Goal: Transaction & Acquisition: Purchase product/service

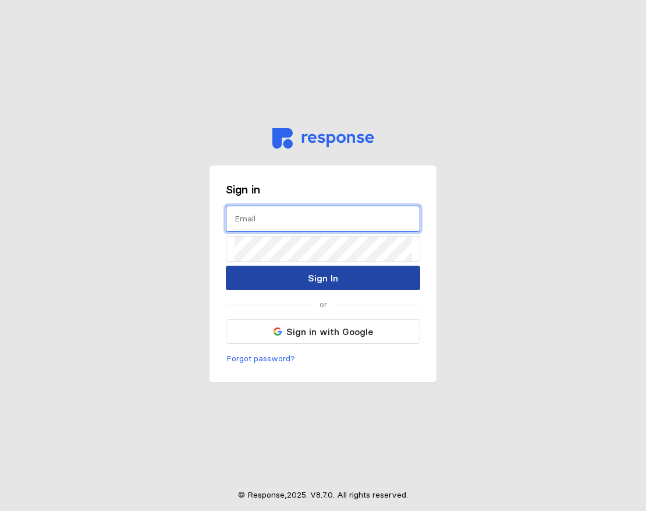
type input "[PERSON_NAME][EMAIL_ADDRESS][PERSON_NAME][DOMAIN_NAME]"
click at [310, 274] on p "Sign In" at bounding box center [323, 278] width 30 height 15
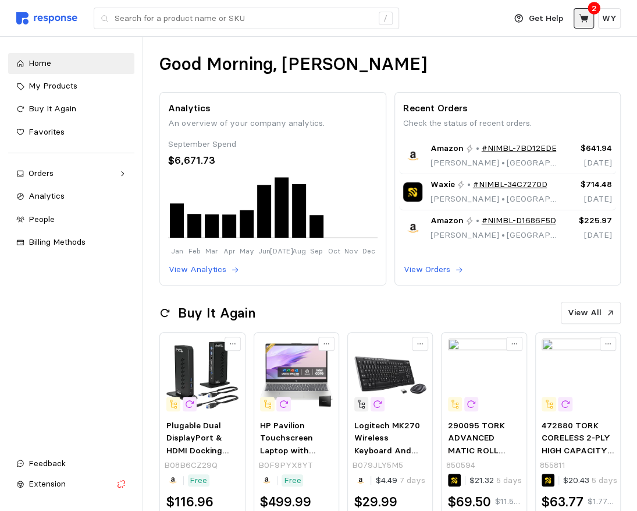
click at [586, 19] on icon at bounding box center [583, 18] width 9 height 8
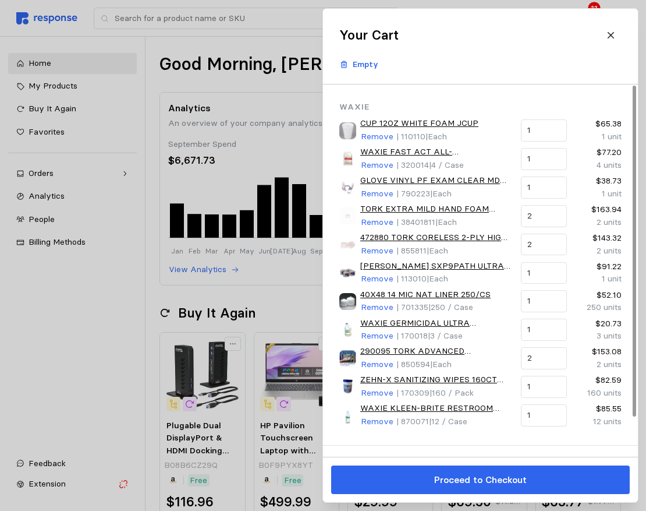
drag, startPoint x: 221, startPoint y: 45, endPoint x: 226, endPoint y: 43, distance: 6.1
click at [221, 44] on div at bounding box center [323, 255] width 646 height 511
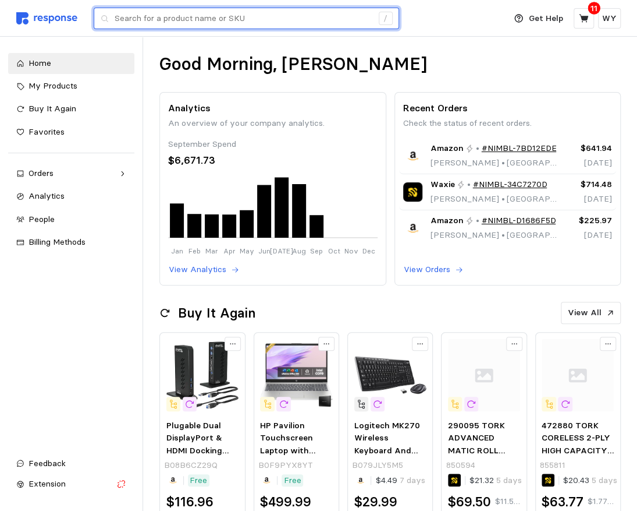
click at [277, 22] on input "text" at bounding box center [244, 18] width 258 height 21
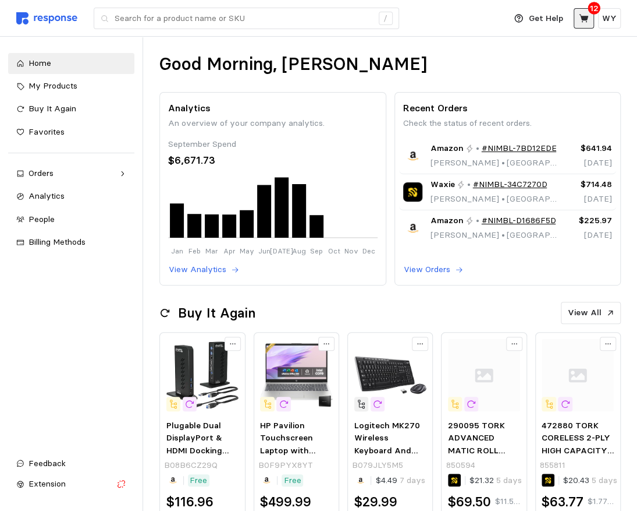
click at [591, 16] on button at bounding box center [584, 18] width 20 height 20
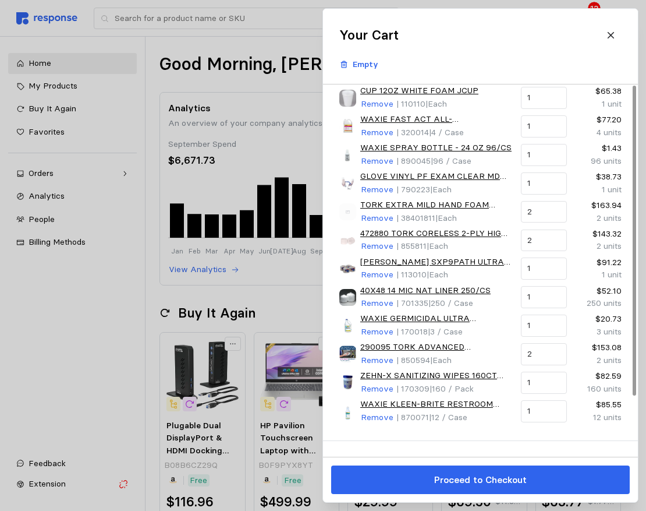
scroll to position [58, 0]
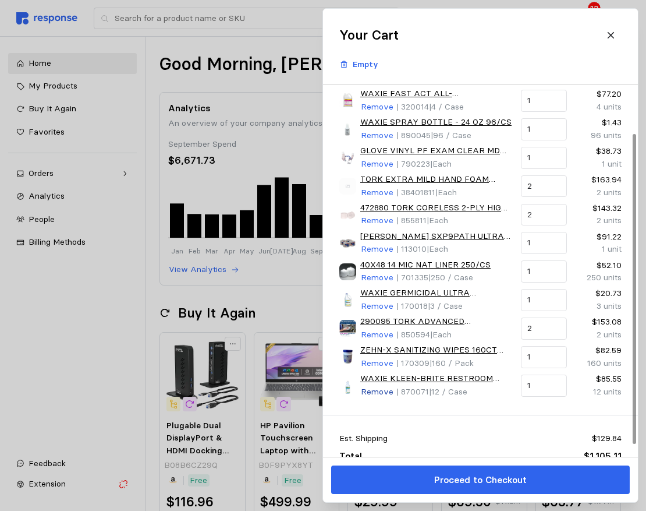
click at [379, 387] on p "Remove" at bounding box center [377, 391] width 33 height 13
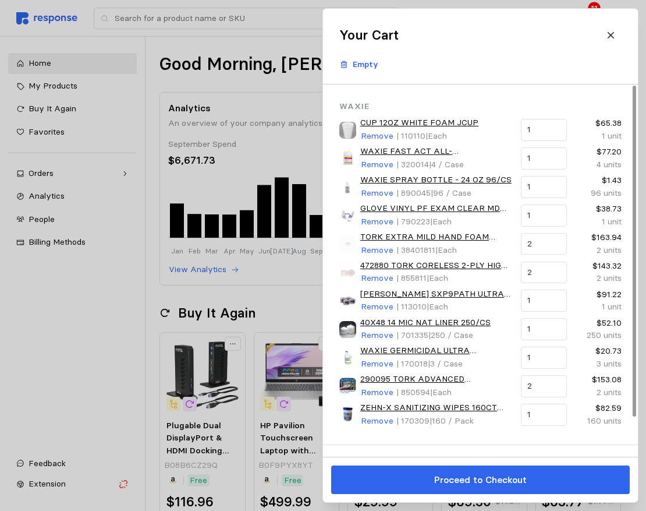
scroll to position [0, 0]
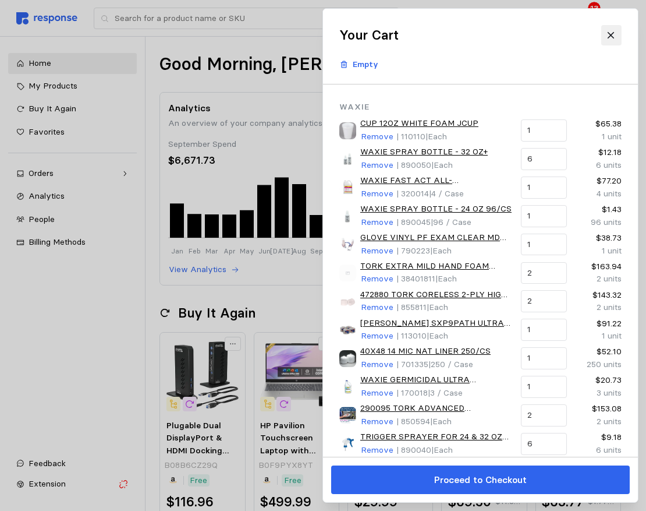
click at [608, 31] on icon at bounding box center [611, 35] width 10 height 10
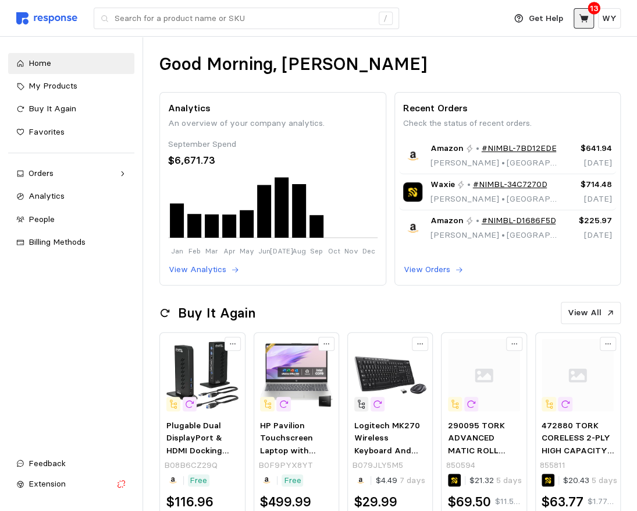
click at [586, 14] on icon at bounding box center [584, 18] width 10 height 10
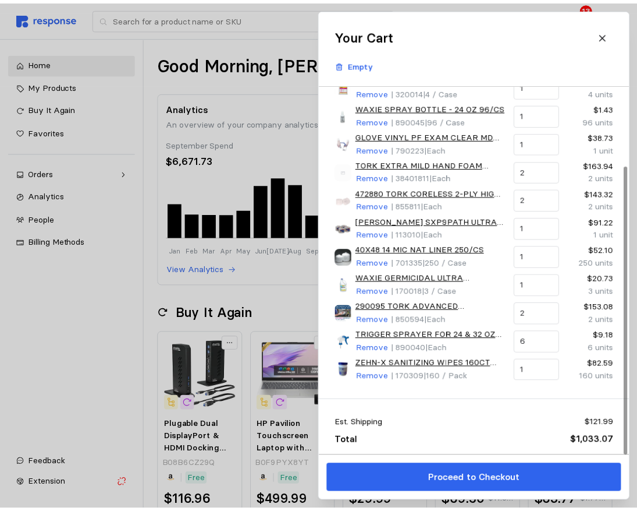
scroll to position [102, 0]
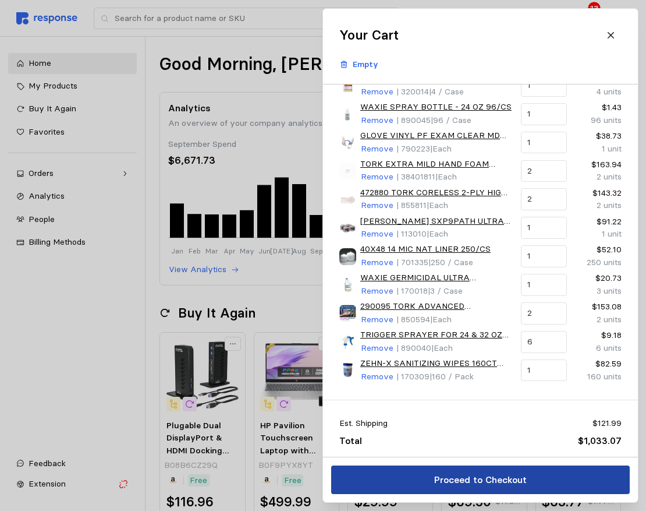
click at [433, 478] on button "Proceed to Checkout" at bounding box center [480, 479] width 299 height 29
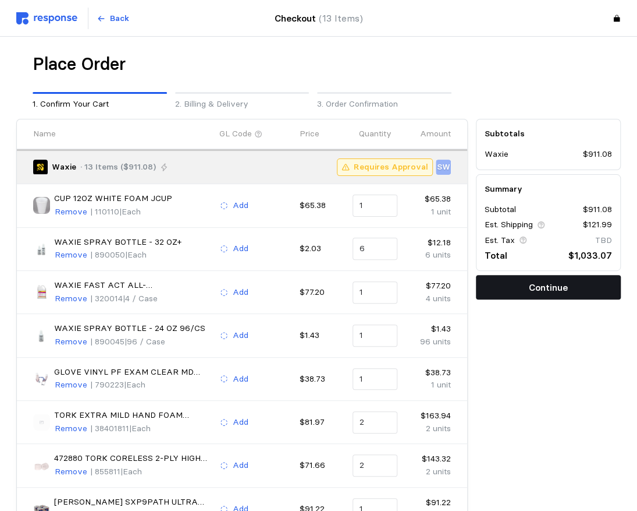
click at [539, 285] on p "Continue" at bounding box center [548, 287] width 39 height 15
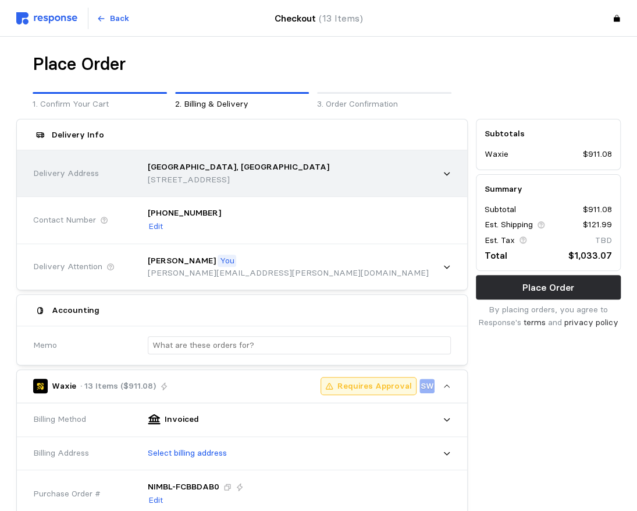
click at [182, 176] on p "[STREET_ADDRESS]" at bounding box center [239, 179] width 182 height 13
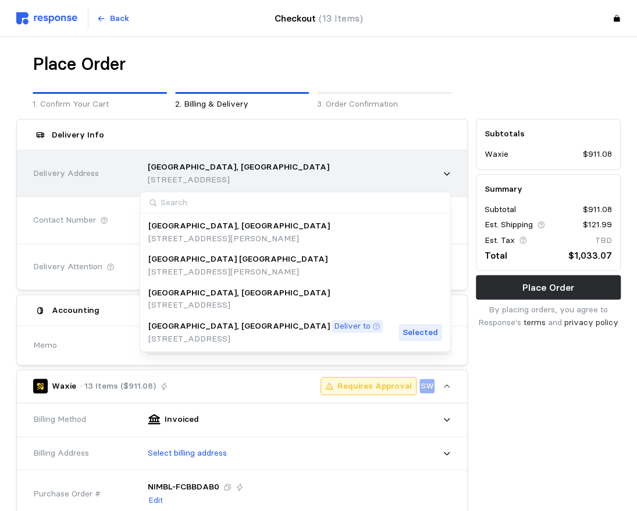
click at [232, 172] on div "[GEOGRAPHIC_DATA], [GEOGRAPHIC_DATA]" at bounding box center [239, 167] width 182 height 13
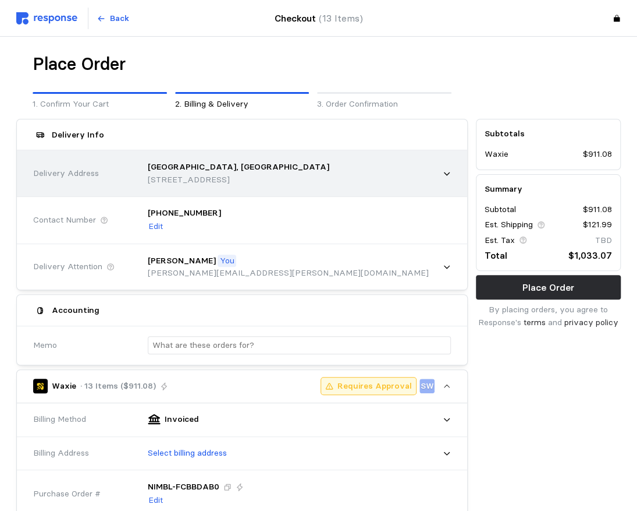
click at [452, 175] on div "[GEOGRAPHIC_DATA], [GEOGRAPHIC_DATA] [STREET_ADDRESS]" at bounding box center [296, 172] width 320 height 49
click at [447, 173] on icon at bounding box center [447, 173] width 6 height 3
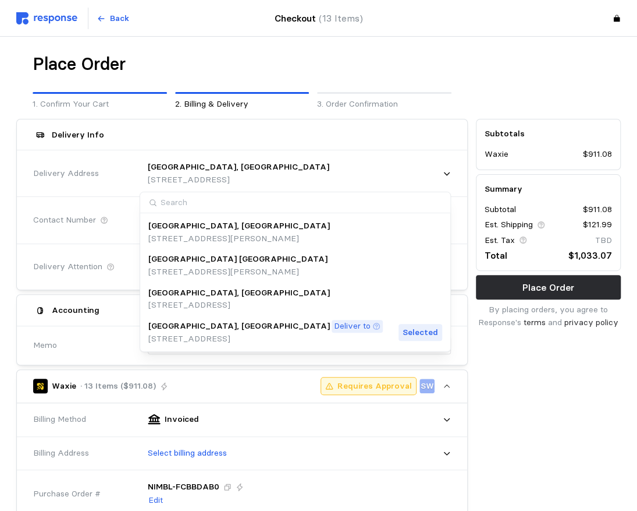
click at [253, 266] on p "[STREET_ADDRESS][PERSON_NAME]" at bounding box center [237, 271] width 179 height 13
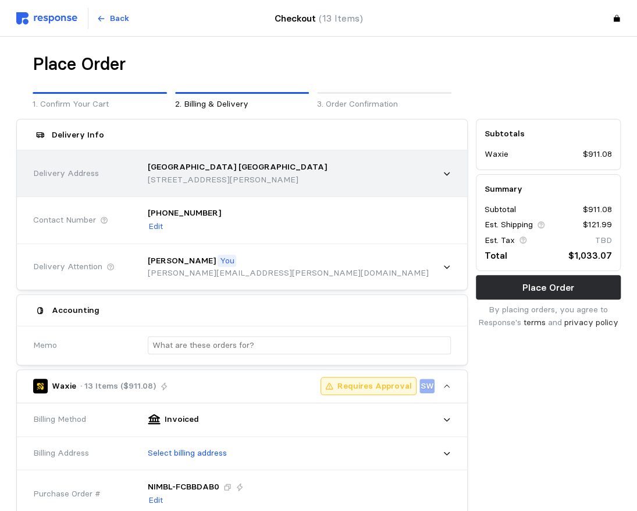
click at [219, 178] on p "[STREET_ADDRESS][PERSON_NAME]" at bounding box center [237, 179] width 179 height 13
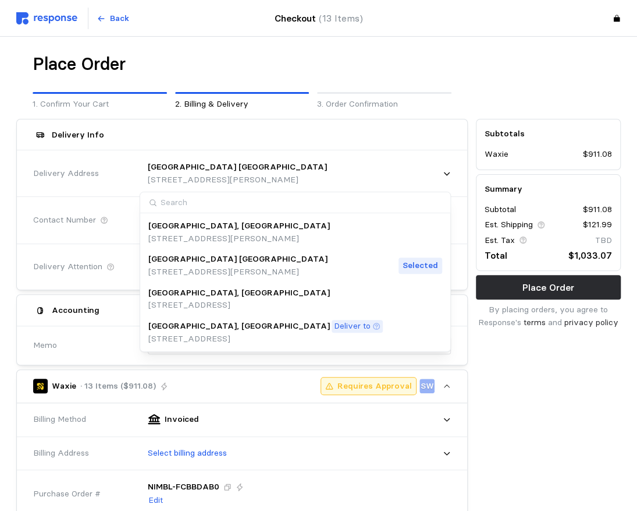
click at [469, 58] on div "Place Order 1. Confirm Your Cart 2. Billing & Delivery 3. Order Confirmation" at bounding box center [242, 82] width 460 height 66
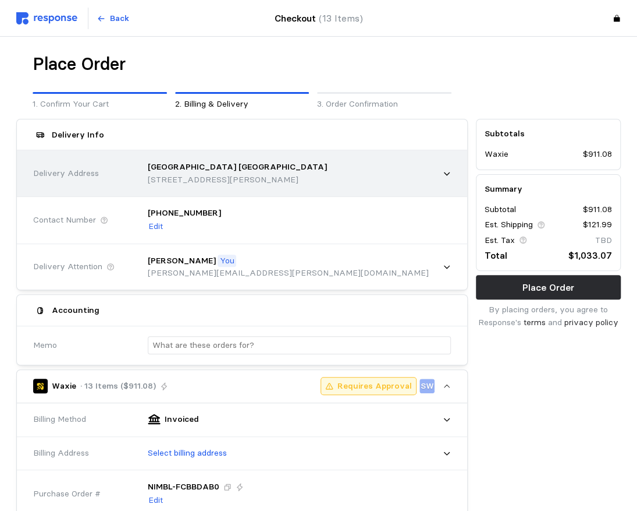
click at [165, 180] on p "[STREET_ADDRESS][PERSON_NAME]" at bounding box center [237, 179] width 179 height 13
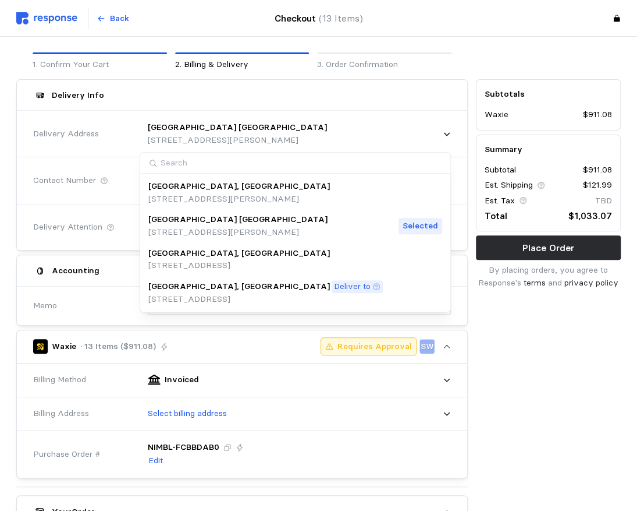
scroll to position [58, 0]
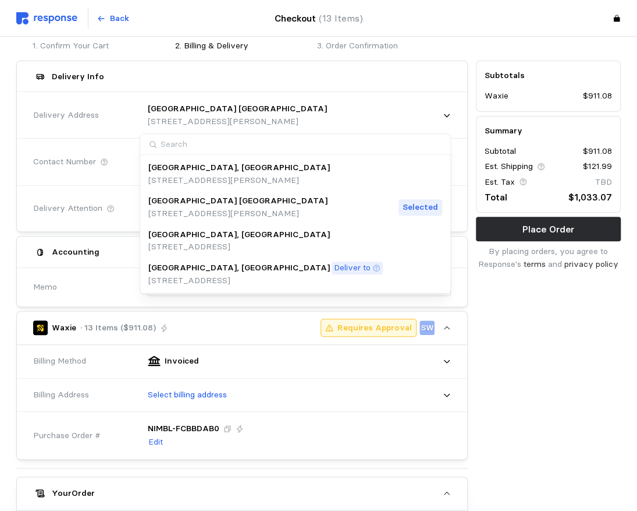
drag, startPoint x: 445, startPoint y: 208, endPoint x: 257, endPoint y: 191, distance: 188.2
click at [257, 191] on div "[GEOGRAPHIC_DATA] [GEOGRAPHIC_DATA] [STREET_ADDRESS][PERSON_NAME] Selected" at bounding box center [295, 206] width 306 height 33
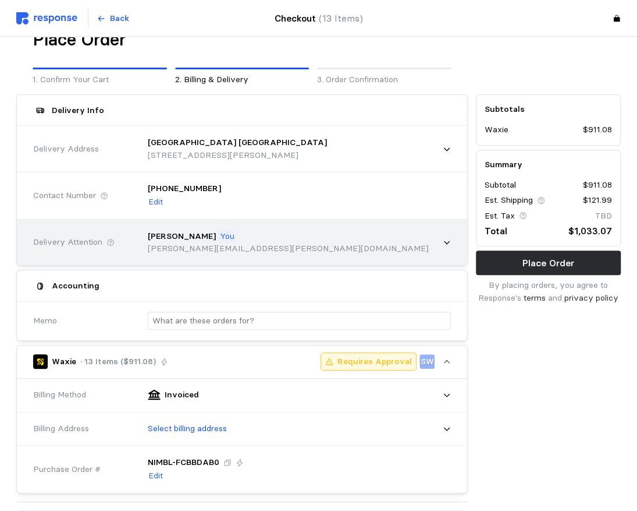
scroll to position [0, 0]
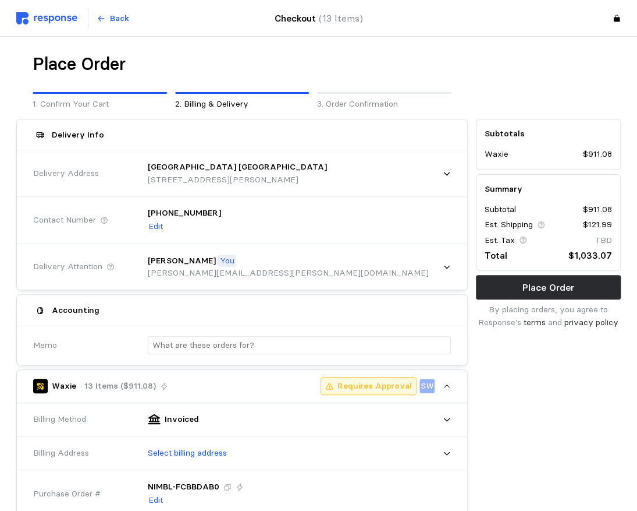
click at [410, 225] on div "[PHONE_NUMBER] Edit" at bounding box center [295, 220] width 311 height 42
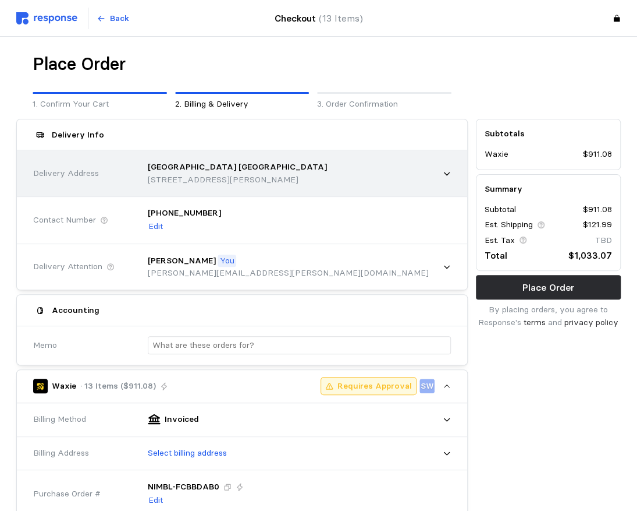
click at [181, 165] on p "[GEOGRAPHIC_DATA] [GEOGRAPHIC_DATA]" at bounding box center [237, 167] width 179 height 13
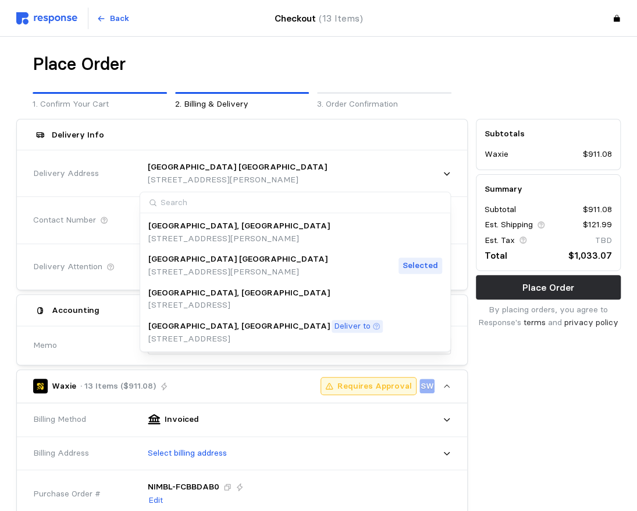
click at [442, 267] on div "Selected" at bounding box center [421, 265] width 44 height 17
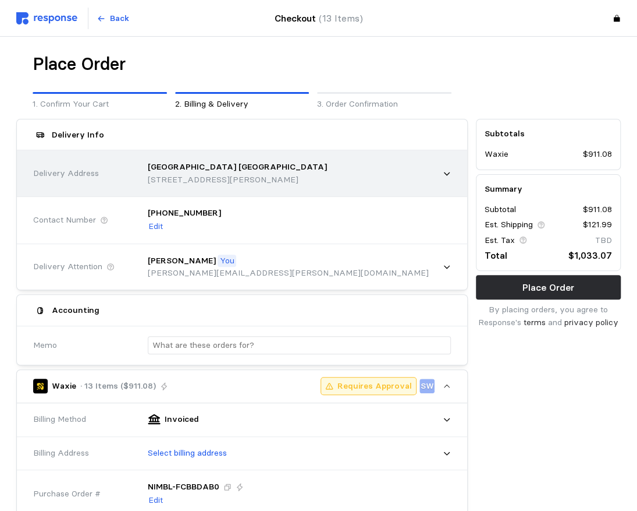
click at [452, 173] on div "[GEOGRAPHIC_DATA] [GEOGRAPHIC_DATA] [STREET_ADDRESS][PERSON_NAME]" at bounding box center [296, 172] width 320 height 49
click at [445, 173] on icon at bounding box center [447, 173] width 8 height 8
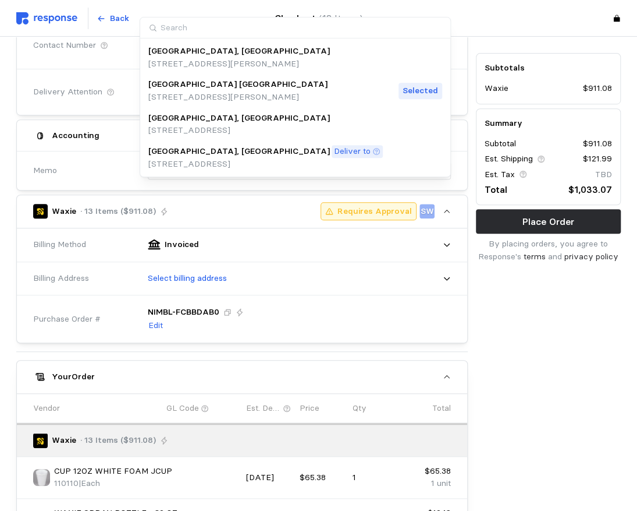
scroll to position [58, 0]
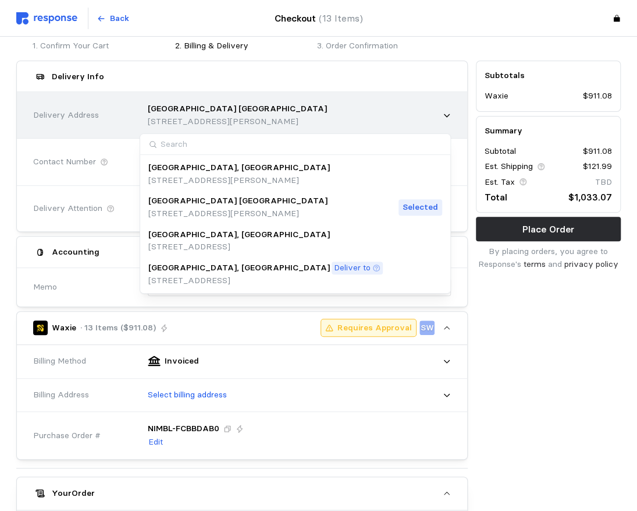
click at [116, 122] on div "Delivery Address" at bounding box center [82, 115] width 107 height 21
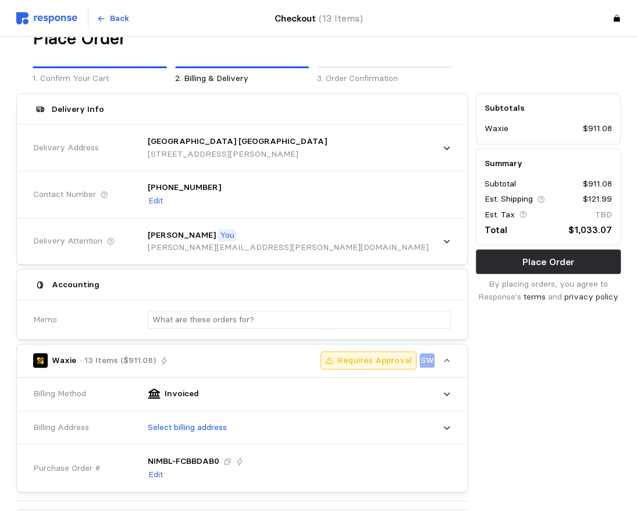
scroll to position [0, 0]
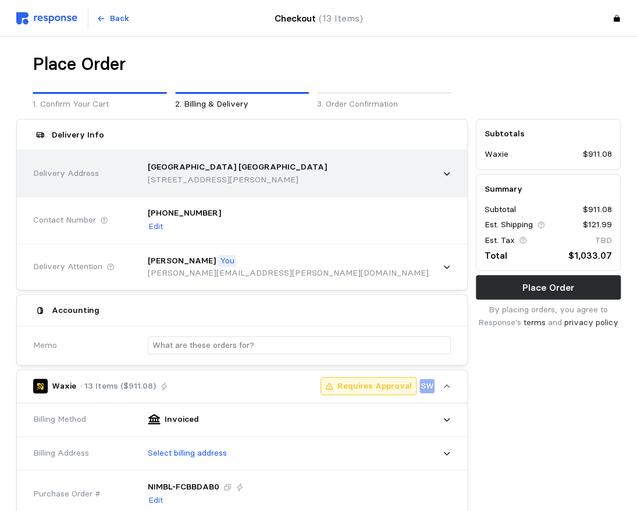
click at [74, 169] on span "Delivery Address" at bounding box center [66, 173] width 66 height 13
click at [450, 175] on icon at bounding box center [447, 173] width 8 height 8
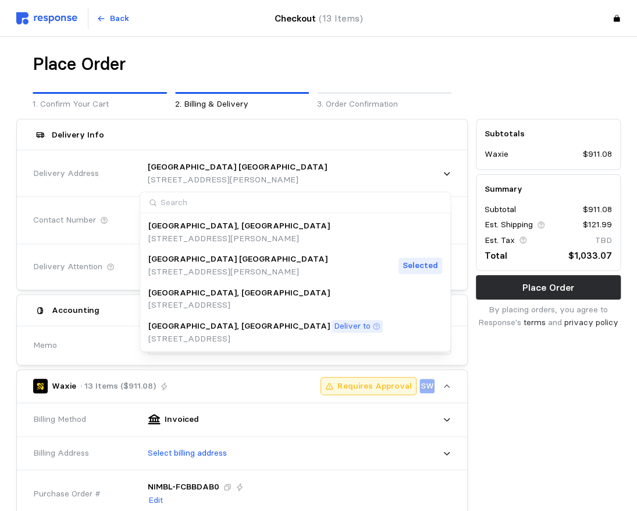
click at [193, 206] on input at bounding box center [295, 203] width 310 height 22
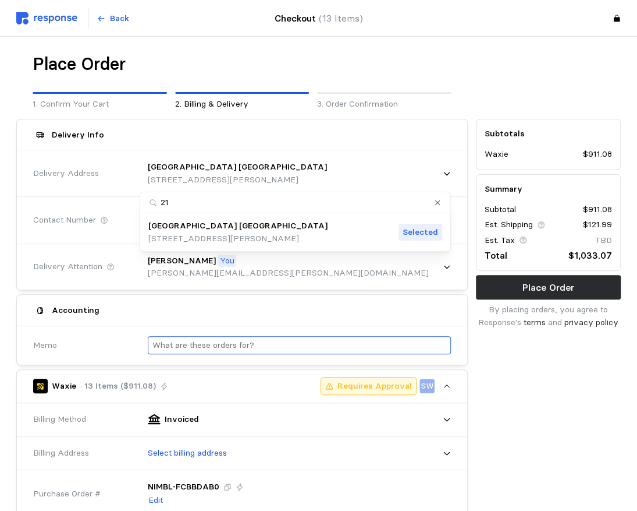
type input "2"
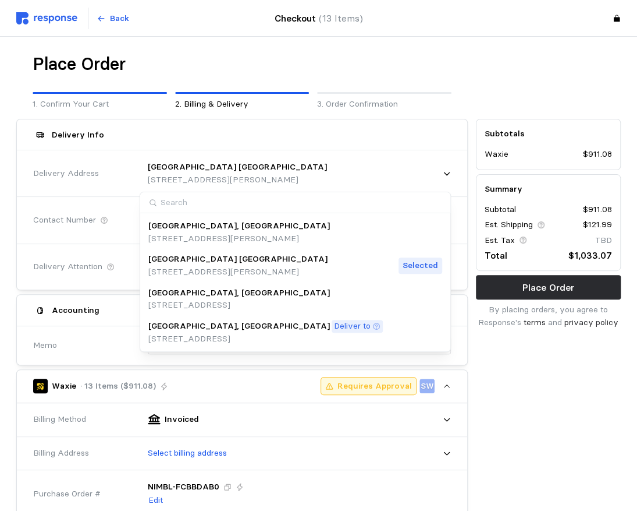
click at [173, 199] on input at bounding box center [295, 203] width 310 height 22
click at [338, 137] on div "Delivery Info" at bounding box center [242, 134] width 426 height 23
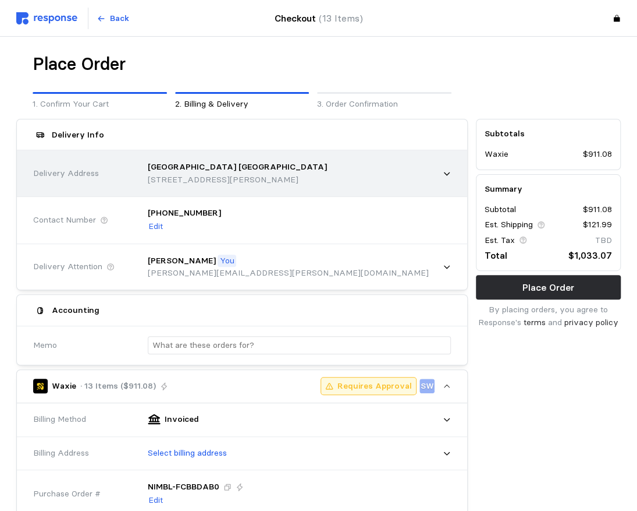
click at [443, 172] on icon at bounding box center [447, 173] width 8 height 8
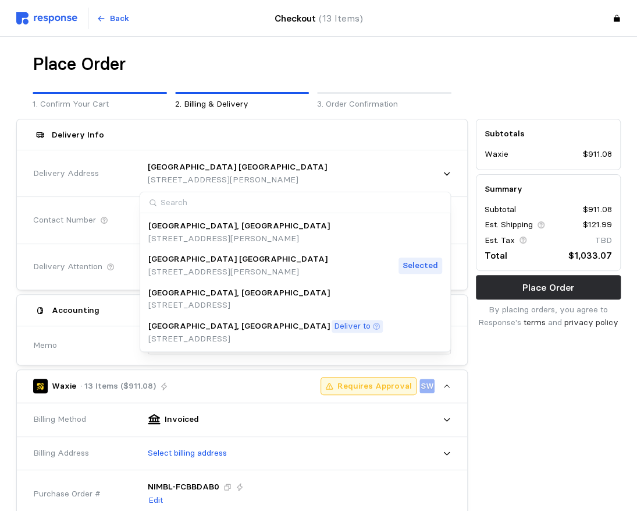
click at [172, 268] on p "[STREET_ADDRESS][PERSON_NAME]" at bounding box center [237, 271] width 179 height 13
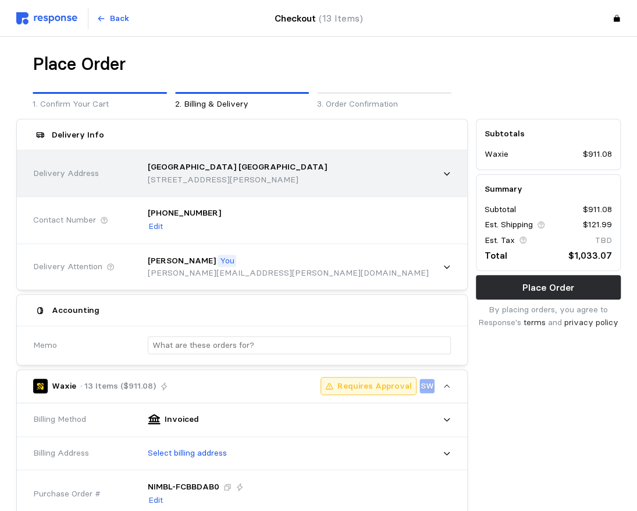
drag, startPoint x: 187, startPoint y: 171, endPoint x: 165, endPoint y: 170, distance: 21.6
click at [165, 170] on p "[GEOGRAPHIC_DATA] [GEOGRAPHIC_DATA]" at bounding box center [237, 167] width 179 height 13
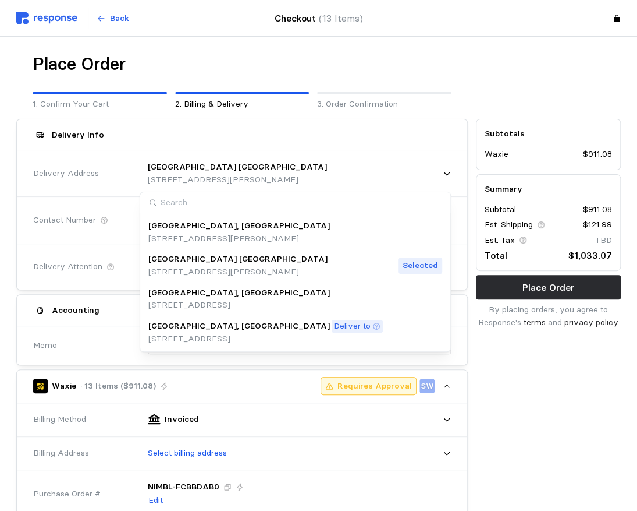
click at [442, 270] on div "Selected" at bounding box center [421, 265] width 44 height 17
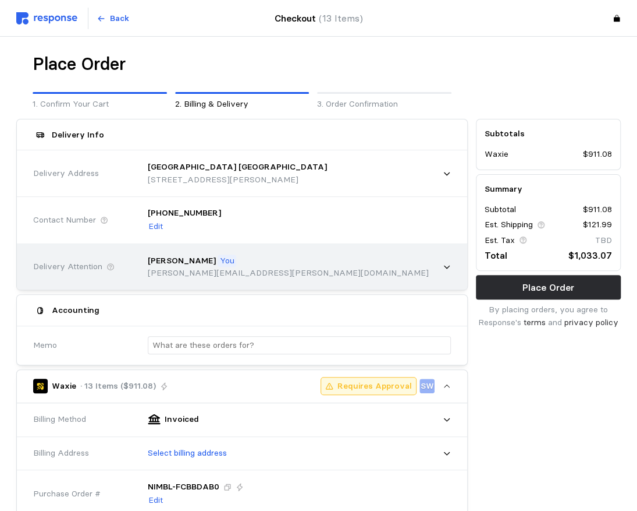
click at [449, 269] on icon at bounding box center [447, 267] width 8 height 8
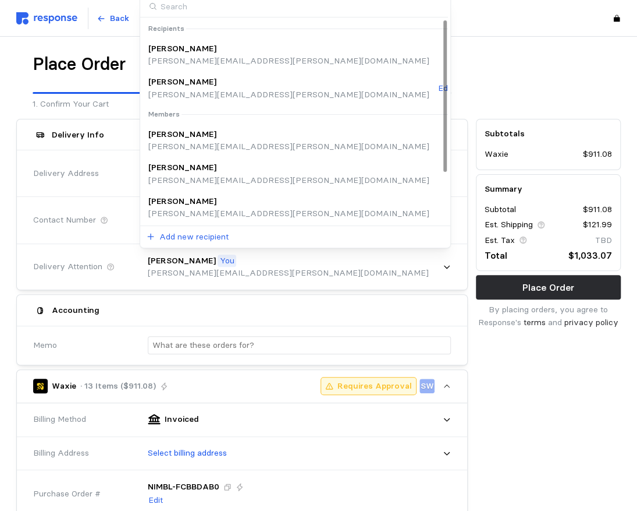
click at [191, 84] on p "[PERSON_NAME]" at bounding box center [182, 82] width 68 height 13
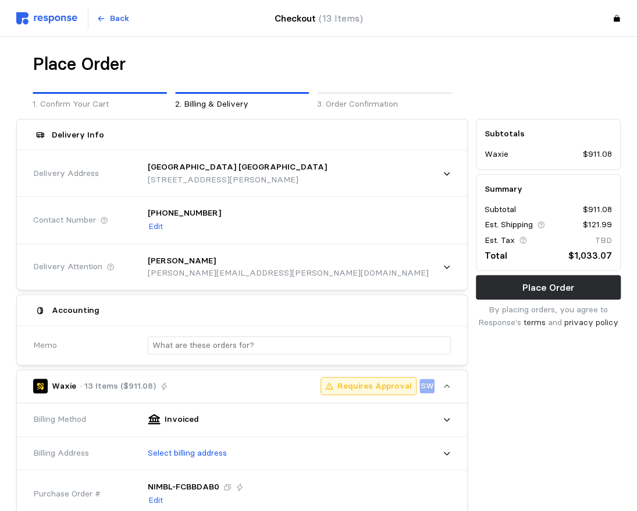
click at [215, 212] on div "[PHONE_NUMBER] Edit" at bounding box center [295, 220] width 311 height 42
click at [315, 214] on div "[PHONE_NUMBER] Edit" at bounding box center [295, 220] width 311 height 42
click at [153, 227] on p "Edit" at bounding box center [155, 226] width 15 height 13
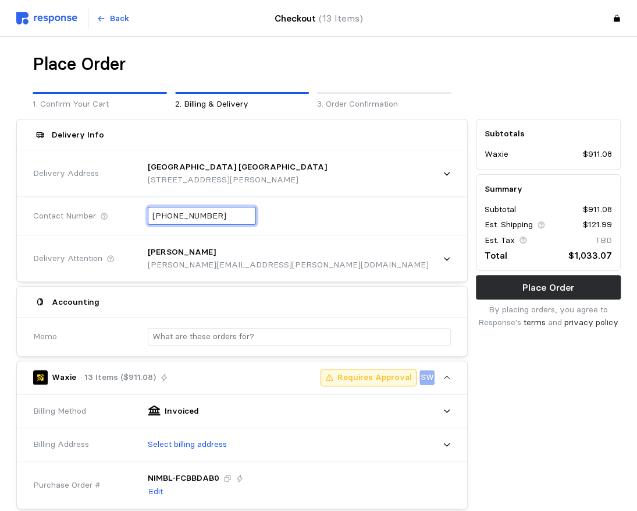
drag, startPoint x: 230, startPoint y: 216, endPoint x: 148, endPoint y: 215, distance: 82.1
click at [148, 215] on div "[PHONE_NUMBER]" at bounding box center [202, 216] width 108 height 18
click at [162, 215] on input "+6 (302) 444-462" at bounding box center [202, 215] width 99 height 17
drag, startPoint x: 163, startPoint y: 215, endPoint x: 151, endPoint y: 217, distance: 12.3
click at [151, 217] on div "+6 (302) 444-462" at bounding box center [202, 216] width 108 height 18
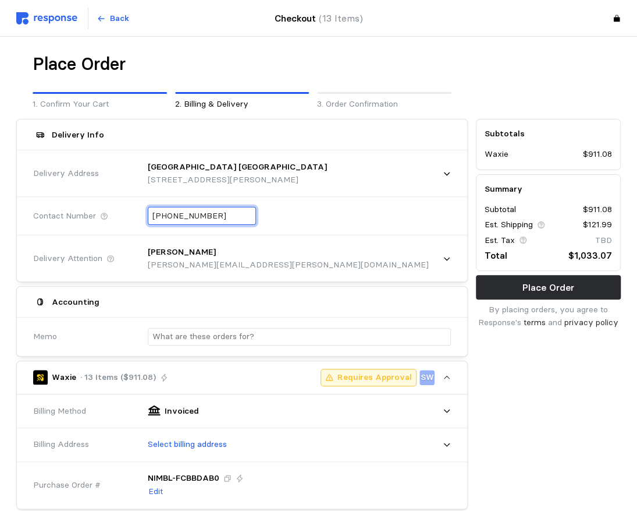
type input "[PHONE_NUMBER]"
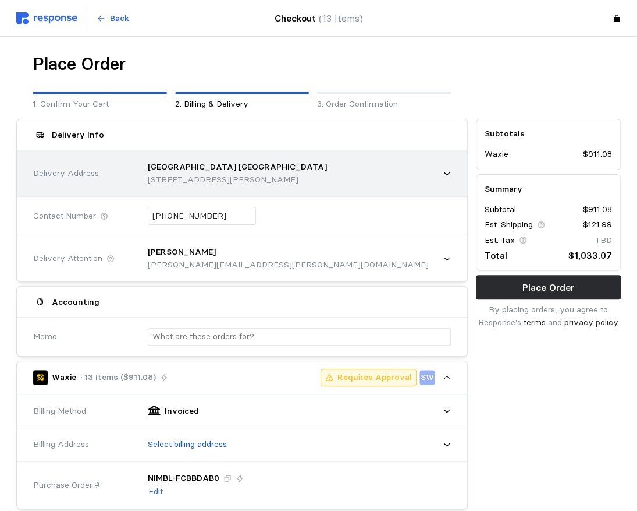
click at [386, 175] on div "[GEOGRAPHIC_DATA] [GEOGRAPHIC_DATA] [STREET_ADDRESS][PERSON_NAME]" at bounding box center [295, 173] width 311 height 41
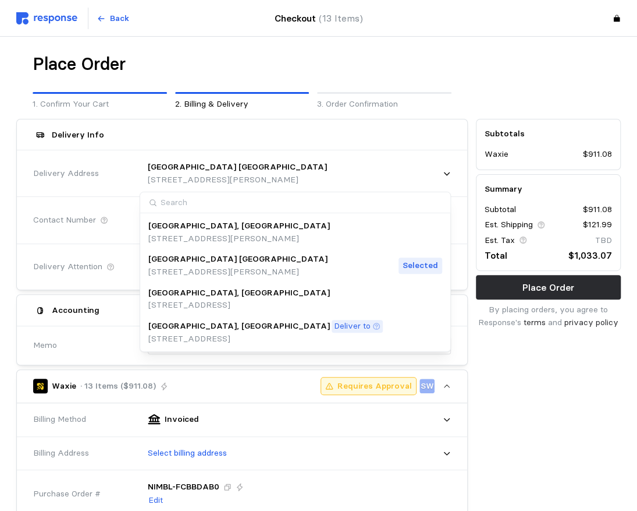
click at [97, 201] on div "Contact Number [PHONE_NUMBER] Edit" at bounding box center [242, 219] width 426 height 51
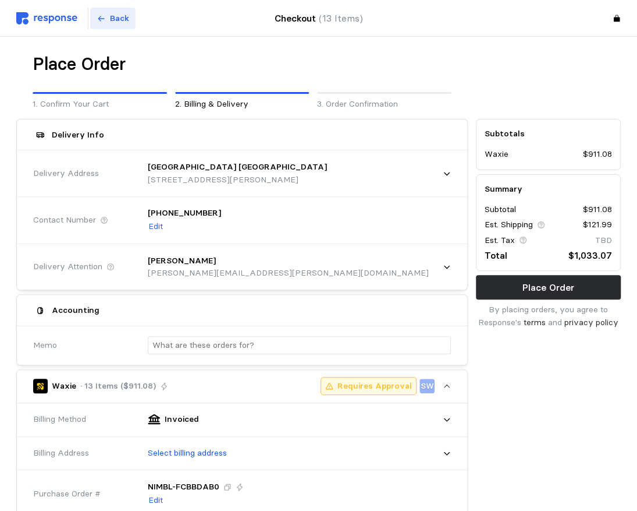
click at [113, 16] on p "Back" at bounding box center [119, 18] width 19 height 13
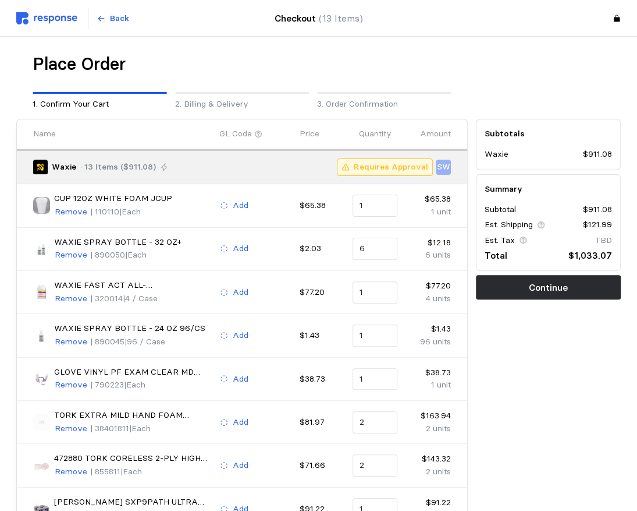
click at [215, 104] on p "2. Billing & Delivery" at bounding box center [242, 104] width 134 height 13
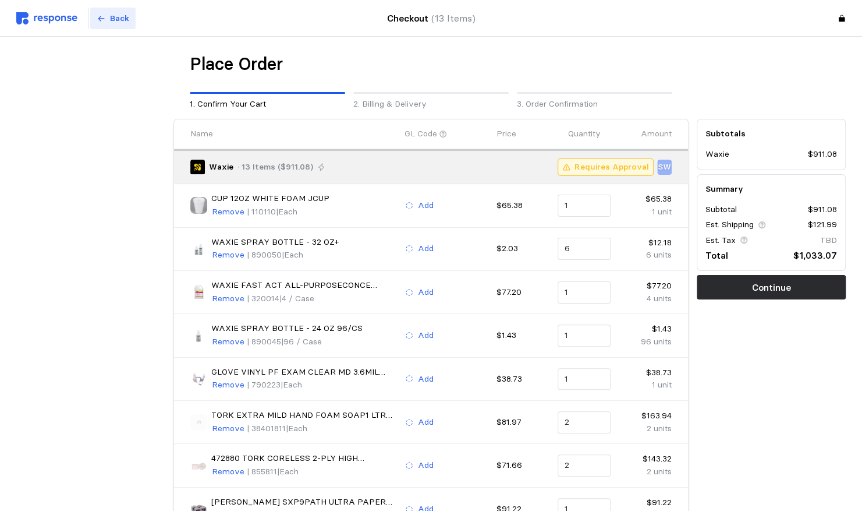
click at [104, 17] on icon at bounding box center [101, 19] width 8 height 8
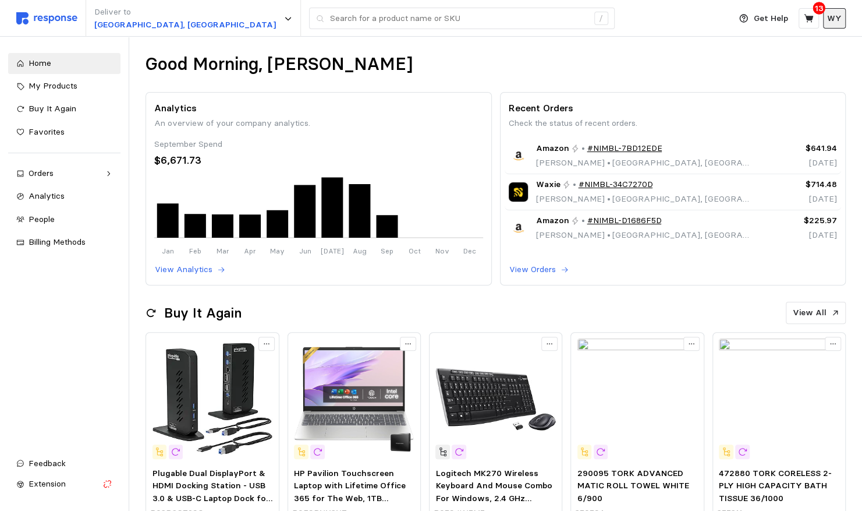
click at [646, 22] on p "WY" at bounding box center [834, 18] width 15 height 13
click at [646, 48] on p "Settings" at bounding box center [800, 46] width 75 height 13
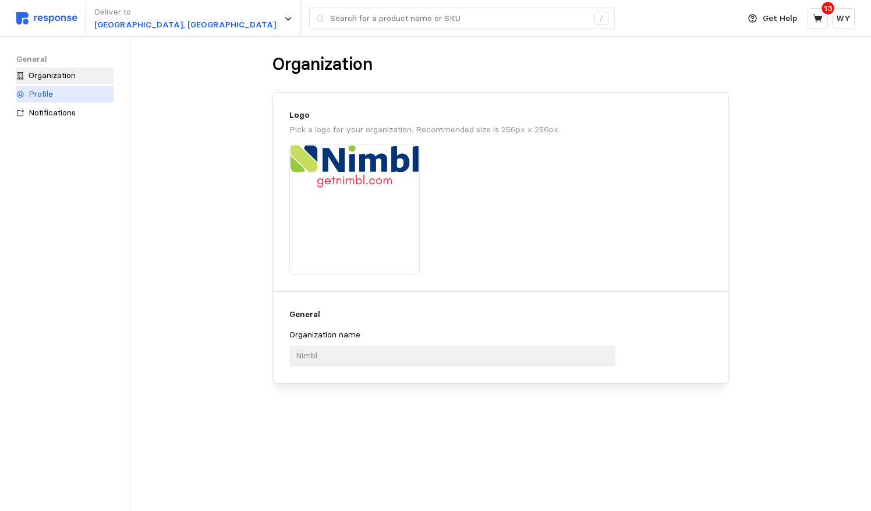
click at [48, 96] on span "Profile" at bounding box center [41, 93] width 24 height 10
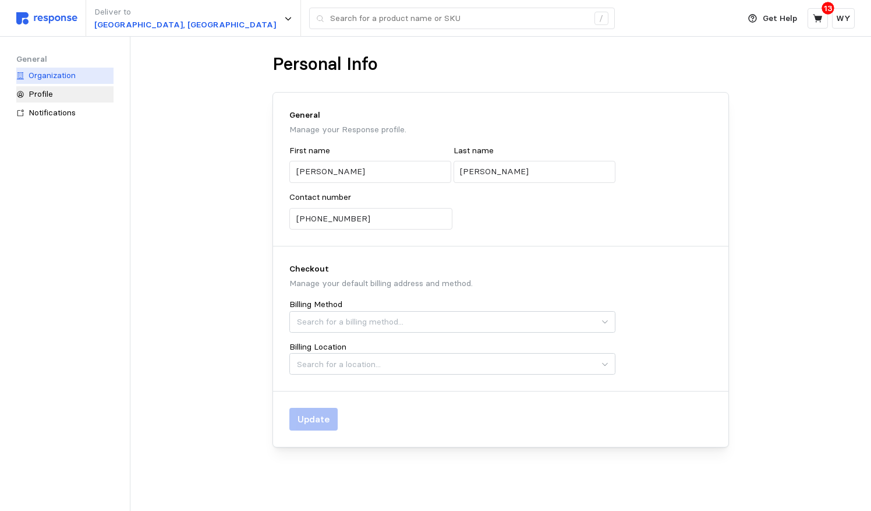
click at [48, 73] on span "Organization" at bounding box center [52, 75] width 47 height 10
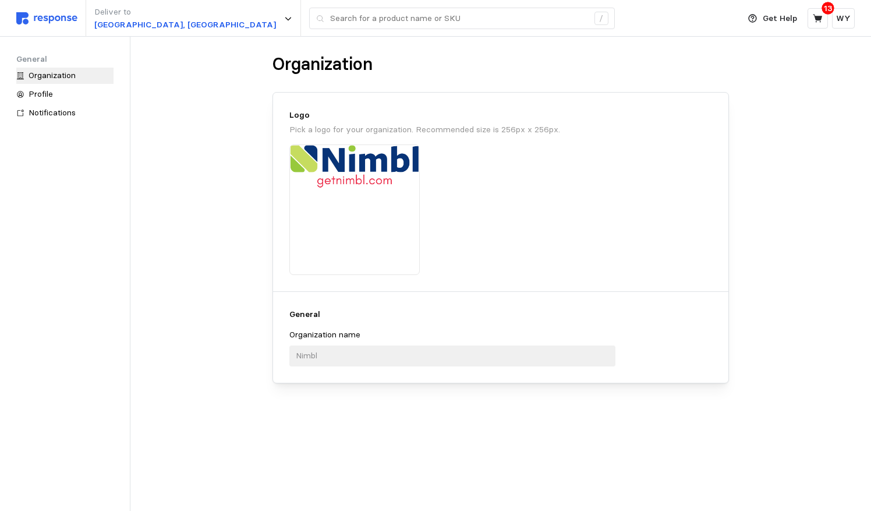
click at [35, 20] on img at bounding box center [46, 18] width 61 height 12
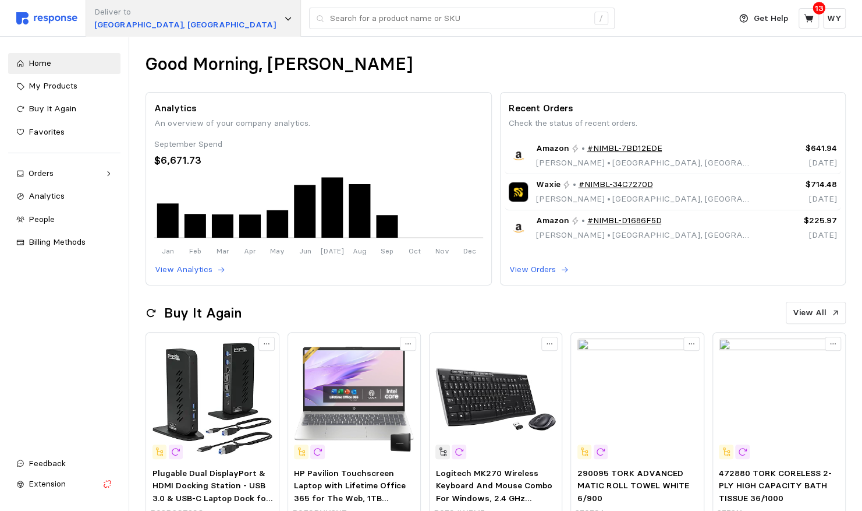
click at [154, 23] on p "[GEOGRAPHIC_DATA], [GEOGRAPHIC_DATA]" at bounding box center [185, 25] width 182 height 13
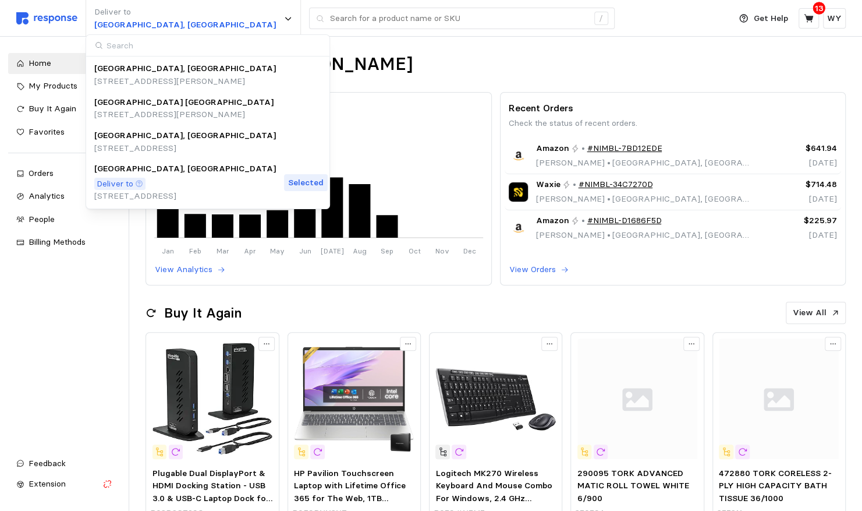
click at [137, 42] on input at bounding box center [207, 46] width 243 height 22
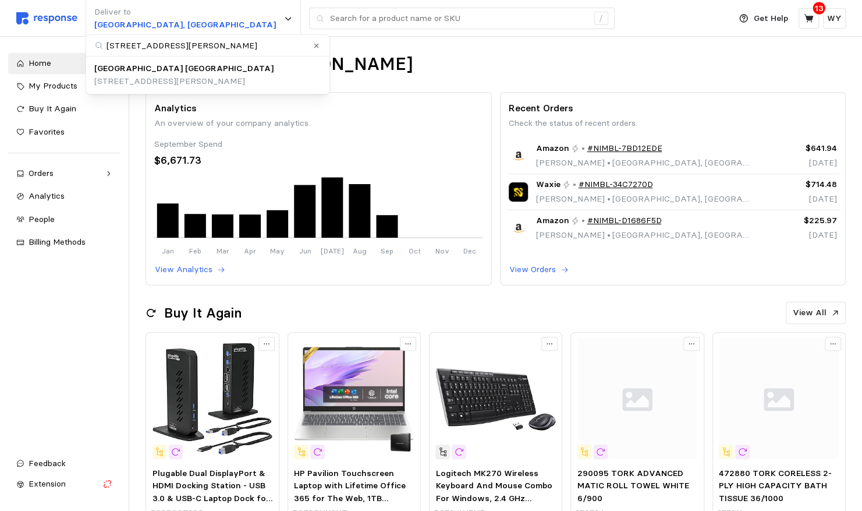
type input "[STREET_ADDRESS][PERSON_NAME]"
click at [314, 45] on icon "Clear value" at bounding box center [317, 46] width 8 height 8
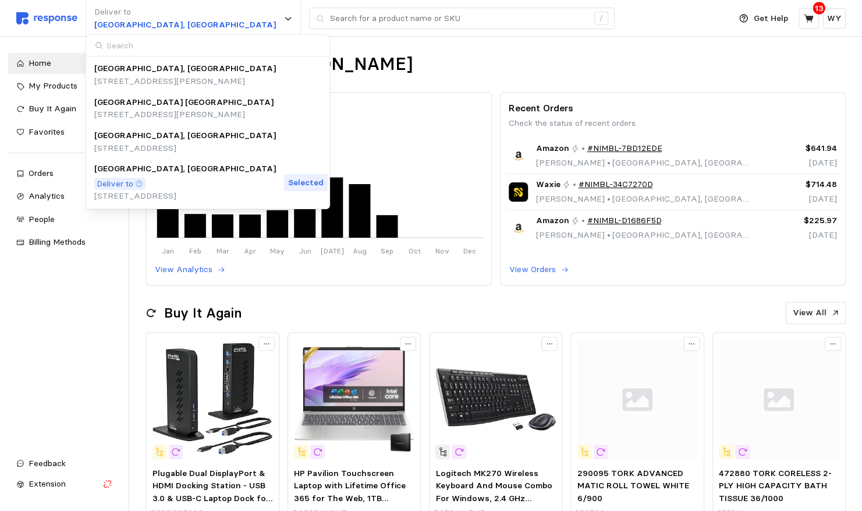
click at [37, 16] on img at bounding box center [46, 18] width 61 height 12
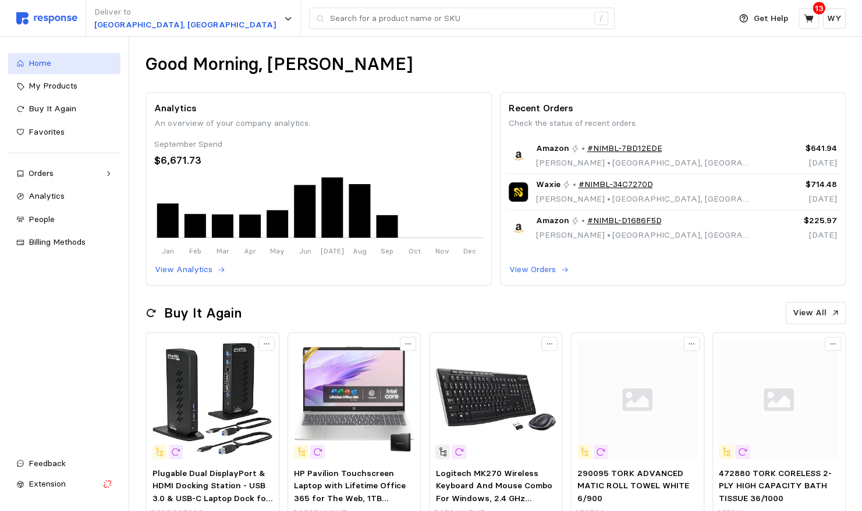
click at [33, 62] on span "Home" at bounding box center [40, 63] width 23 height 10
click at [646, 16] on p "Get Help" at bounding box center [771, 18] width 34 height 13
click at [646, 44] on p "Help Center" at bounding box center [751, 46] width 72 height 13
click at [646, 20] on p "Get Help" at bounding box center [771, 18] width 34 height 13
click at [646, 20] on p "WY" at bounding box center [834, 18] width 15 height 13
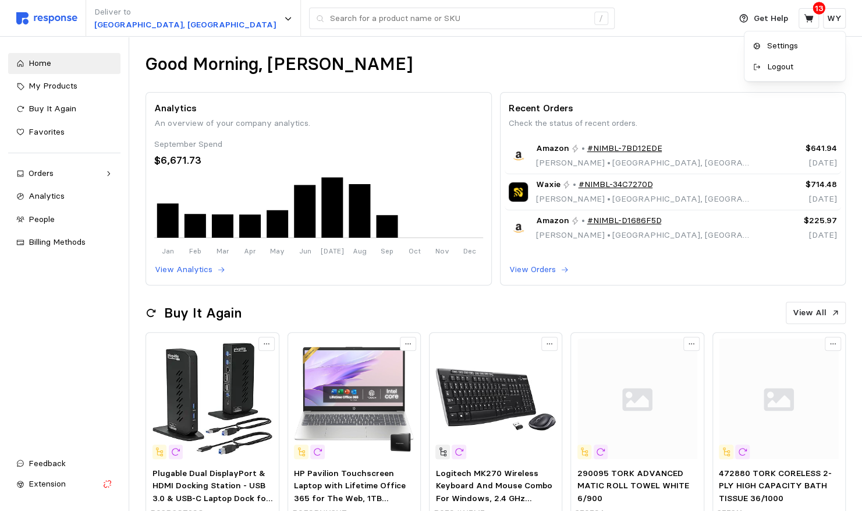
click at [646, 44] on p "Settings" at bounding box center [800, 46] width 75 height 13
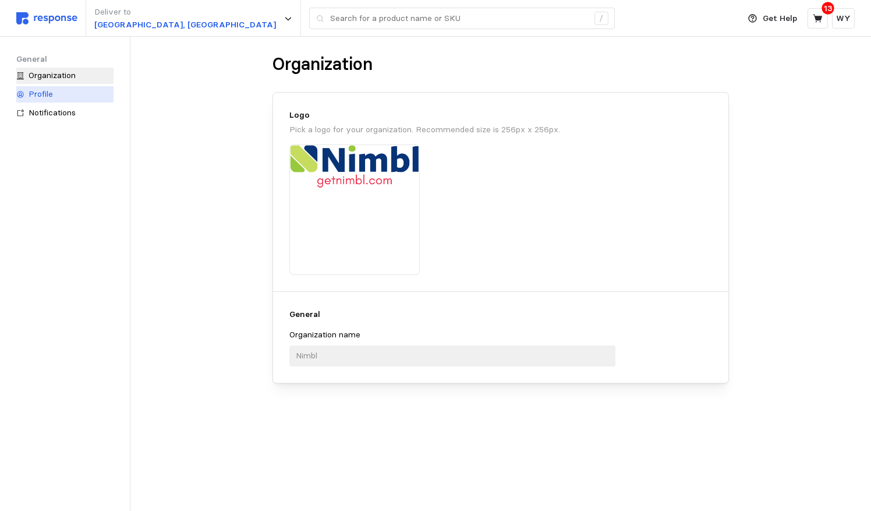
click at [50, 90] on span "Profile" at bounding box center [41, 93] width 24 height 10
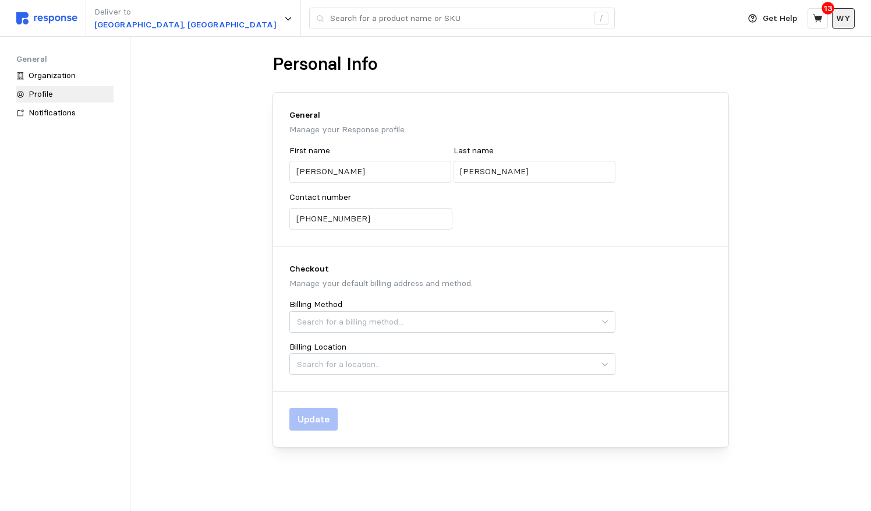
click at [646, 14] on p "WY" at bounding box center [843, 18] width 15 height 13
click at [632, 73] on div "Personal Info" at bounding box center [500, 64] width 456 height 23
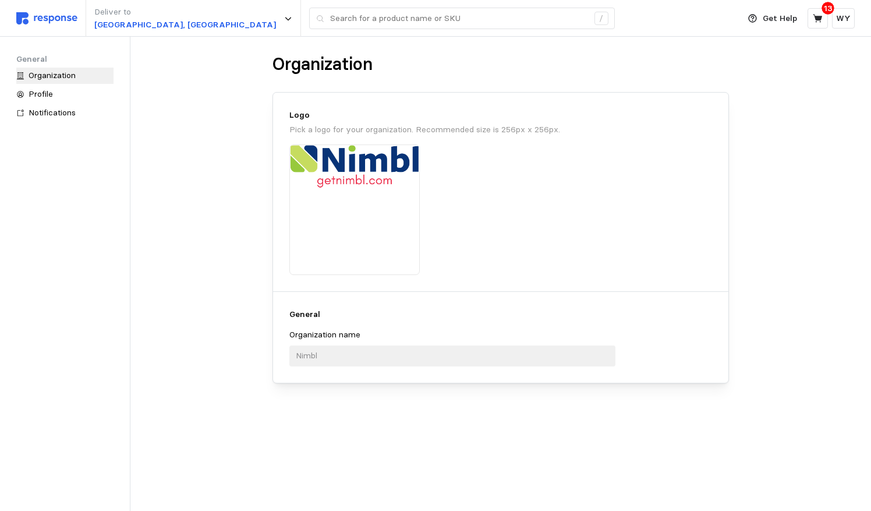
click at [34, 18] on img at bounding box center [46, 18] width 61 height 12
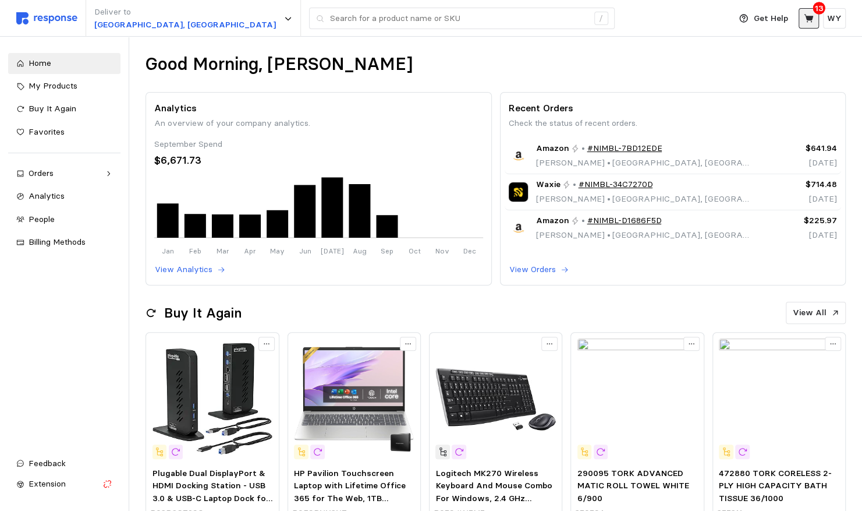
click at [646, 16] on icon at bounding box center [808, 18] width 9 height 8
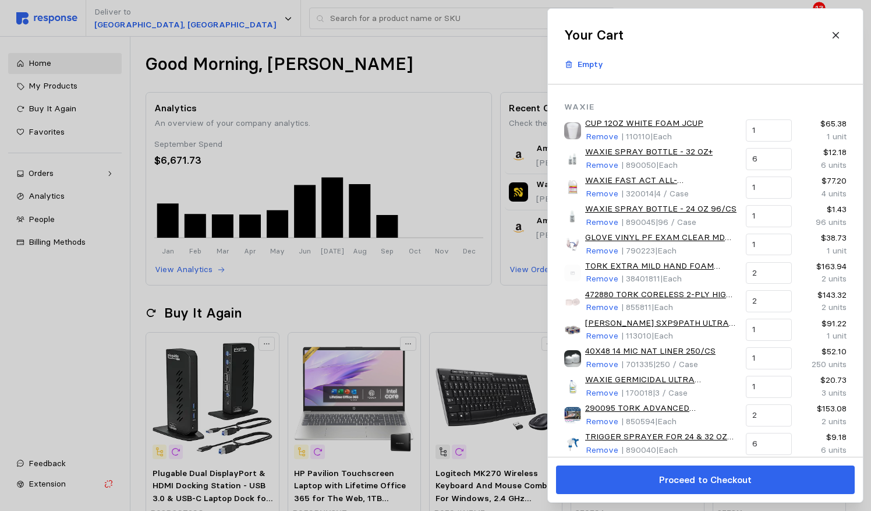
click at [468, 31] on div at bounding box center [435, 255] width 871 height 511
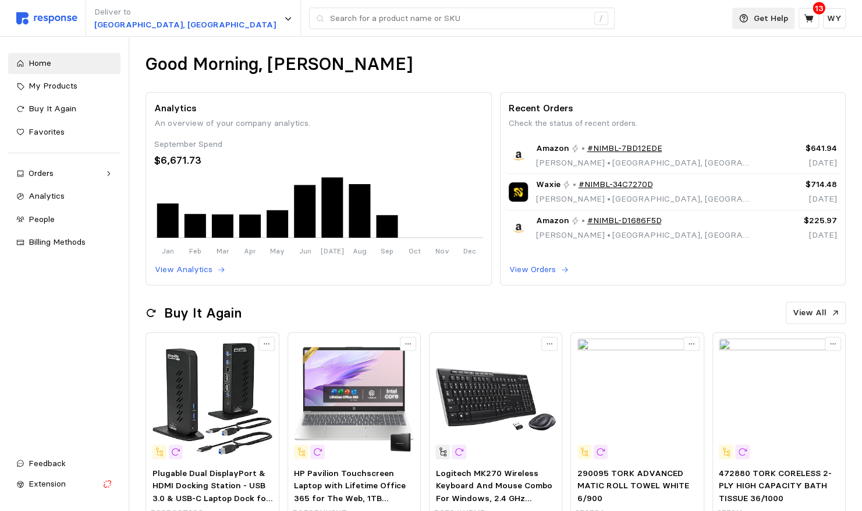
click at [646, 12] on button "Get Help" at bounding box center [763, 19] width 63 height 22
click at [646, 44] on p "Help Center" at bounding box center [751, 46] width 72 height 13
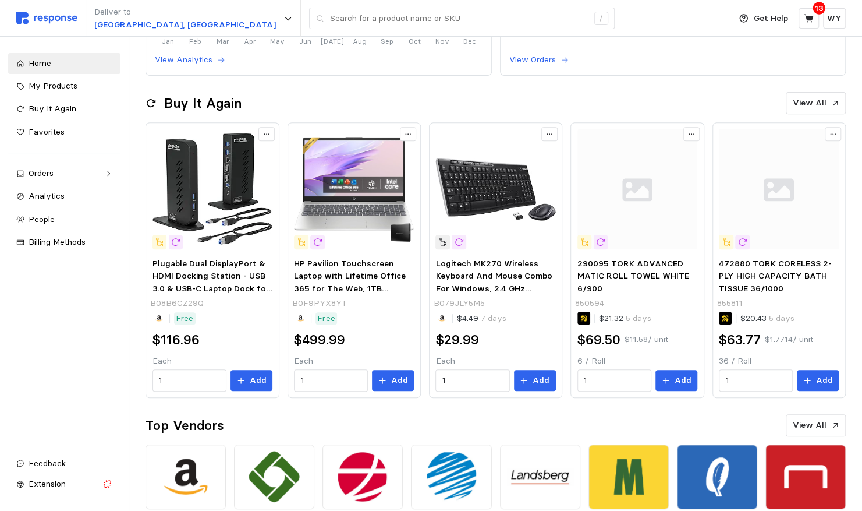
scroll to position [17, 0]
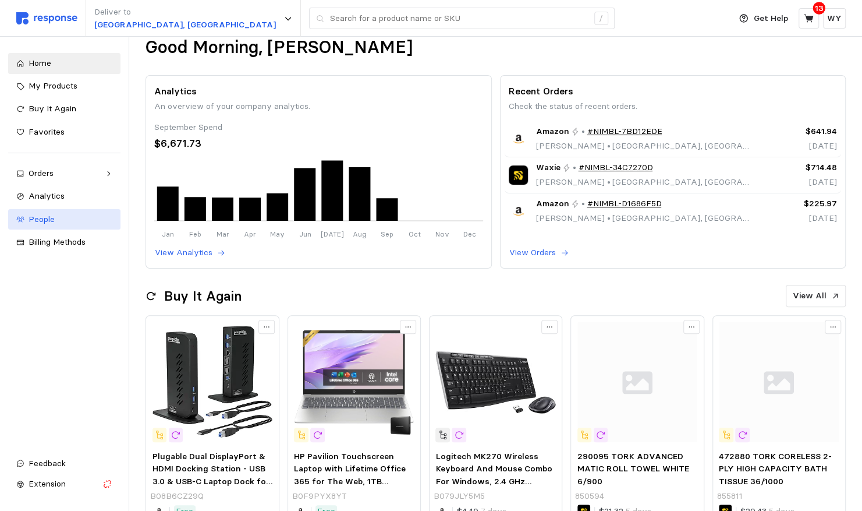
click at [37, 214] on span "People" at bounding box center [42, 219] width 26 height 10
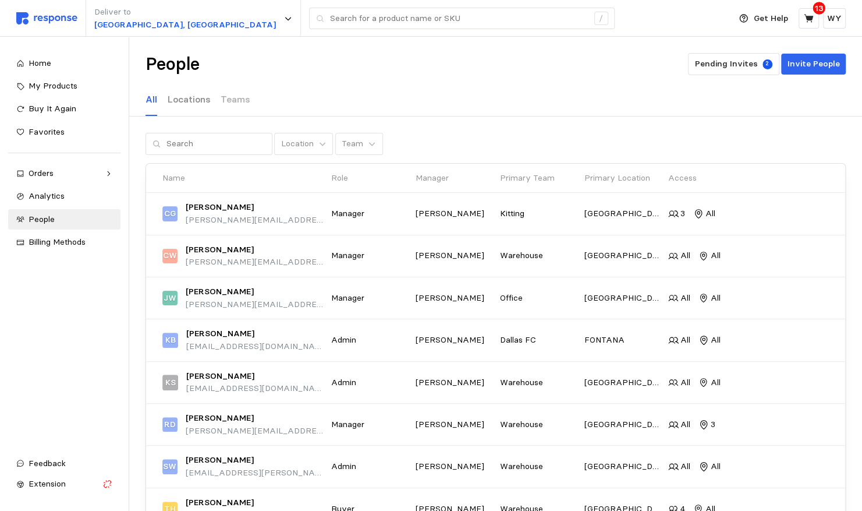
click at [192, 97] on p "Locations" at bounding box center [189, 99] width 43 height 15
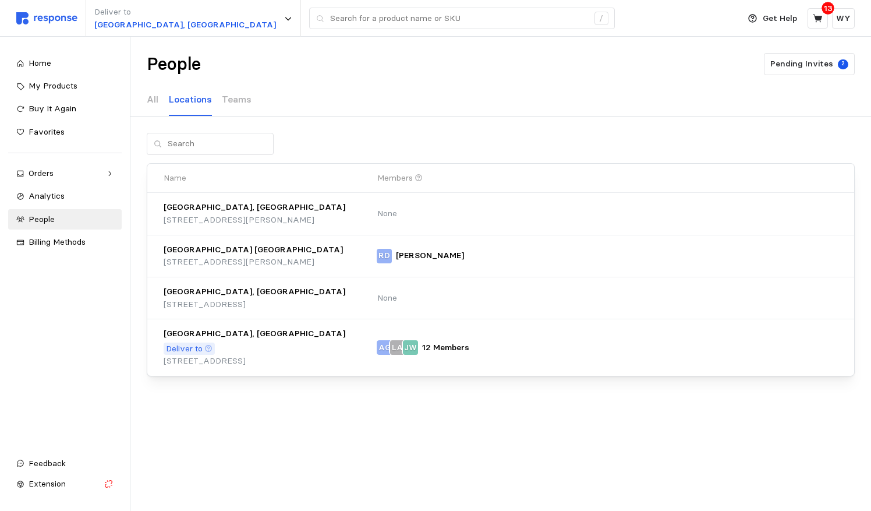
click at [189, 253] on p "[GEOGRAPHIC_DATA] [GEOGRAPHIC_DATA]" at bounding box center [253, 249] width 179 height 13
click at [314, 254] on div "[GEOGRAPHIC_DATA] [GEOGRAPHIC_DATA]" at bounding box center [266, 249] width 205 height 13
drag, startPoint x: 314, startPoint y: 254, endPoint x: 266, endPoint y: 245, distance: 49.1
click at [266, 245] on div "[GEOGRAPHIC_DATA] [GEOGRAPHIC_DATA]" at bounding box center [266, 249] width 205 height 13
click at [238, 103] on p "Teams" at bounding box center [237, 99] width 30 height 15
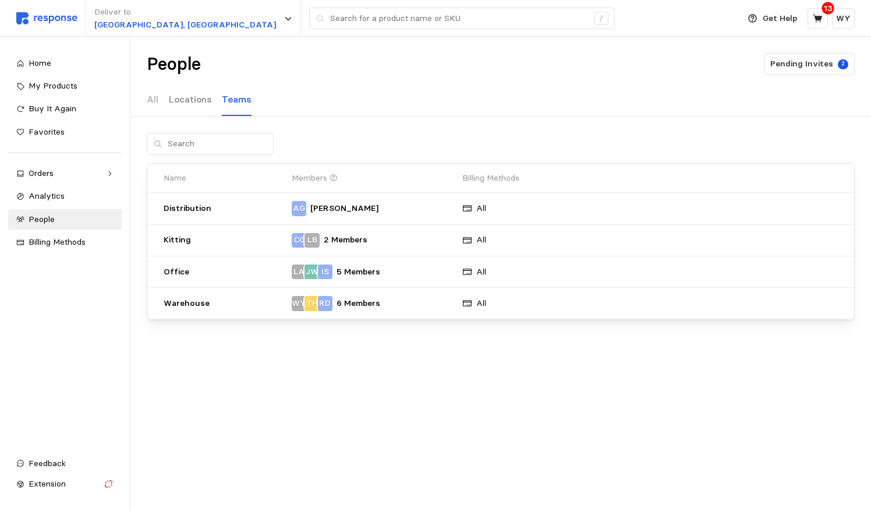
click at [201, 100] on p "Locations" at bounding box center [190, 99] width 43 height 15
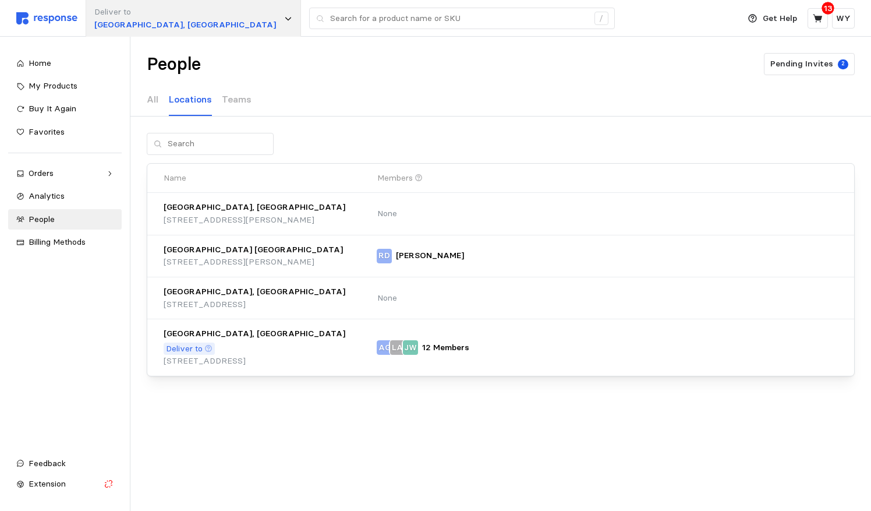
click at [284, 19] on icon at bounding box center [288, 19] width 8 height 8
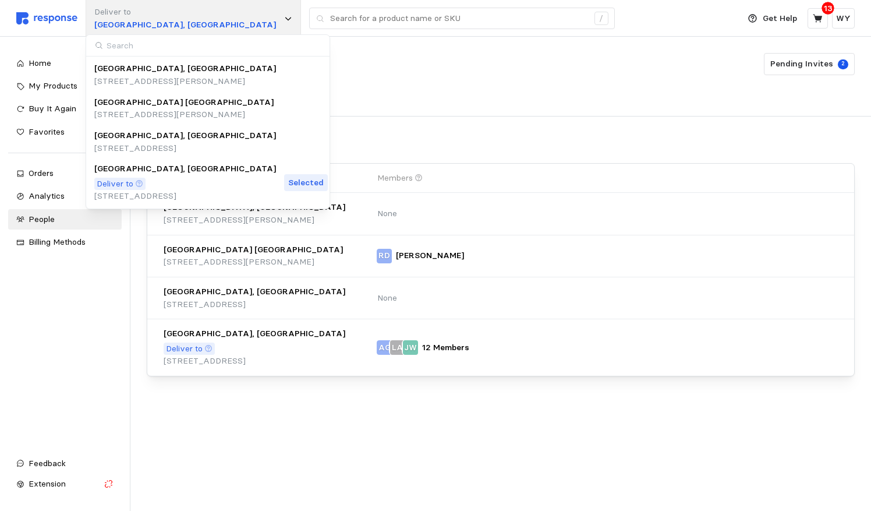
click at [285, 20] on icon at bounding box center [288, 18] width 6 height 3
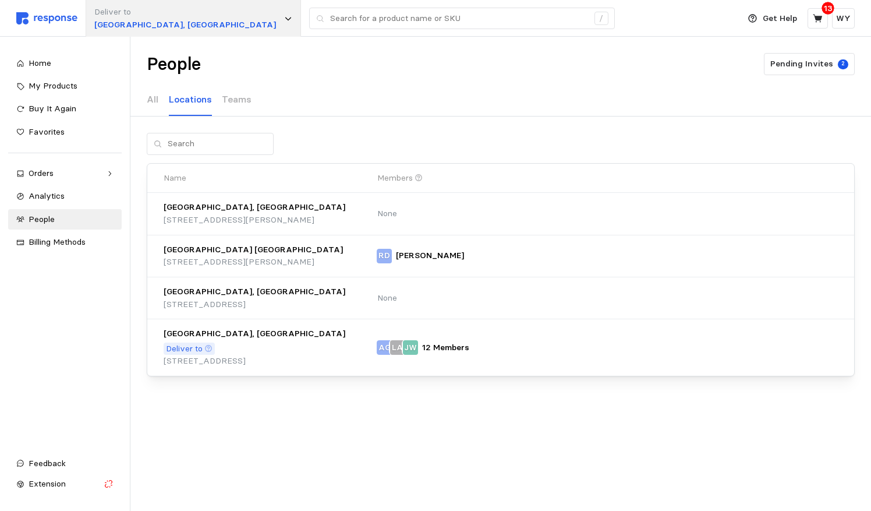
click at [285, 19] on icon at bounding box center [288, 18] width 6 height 3
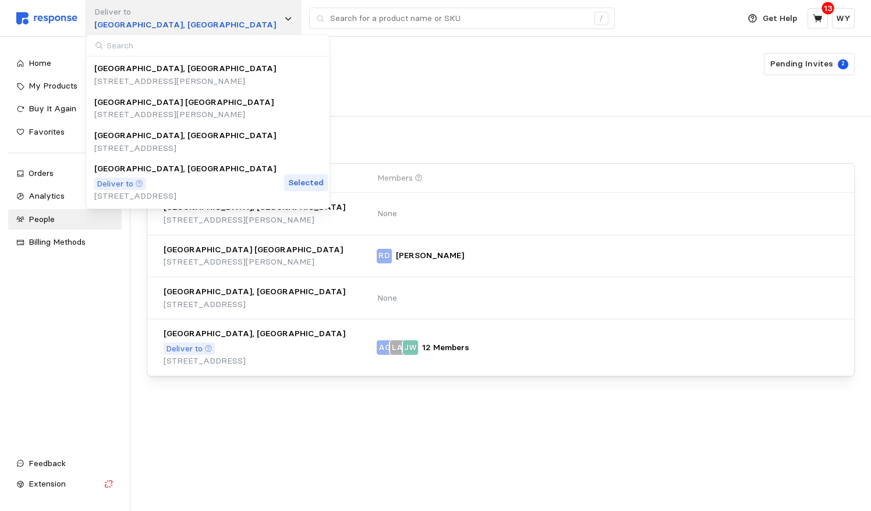
click at [172, 23] on div "Deliver to [GEOGRAPHIC_DATA], [GEOGRAPHIC_DATA]" at bounding box center [193, 18] width 215 height 37
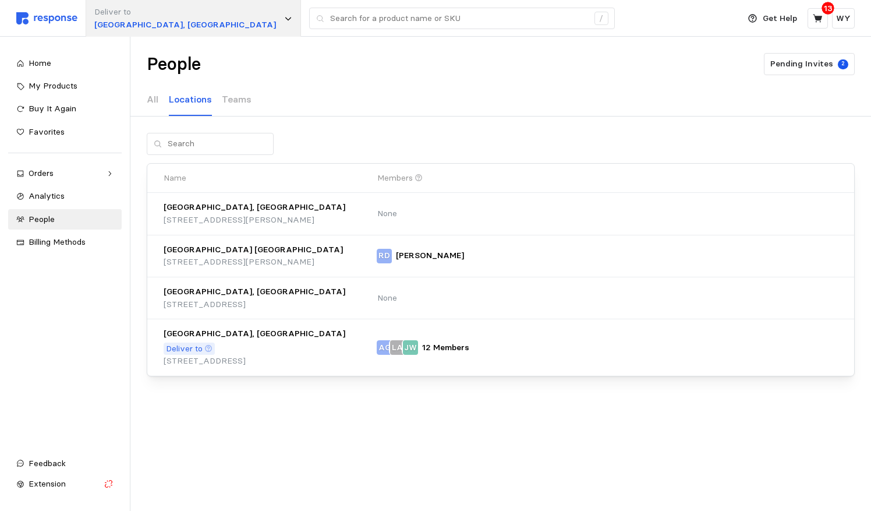
click at [284, 16] on icon at bounding box center [288, 19] width 8 height 8
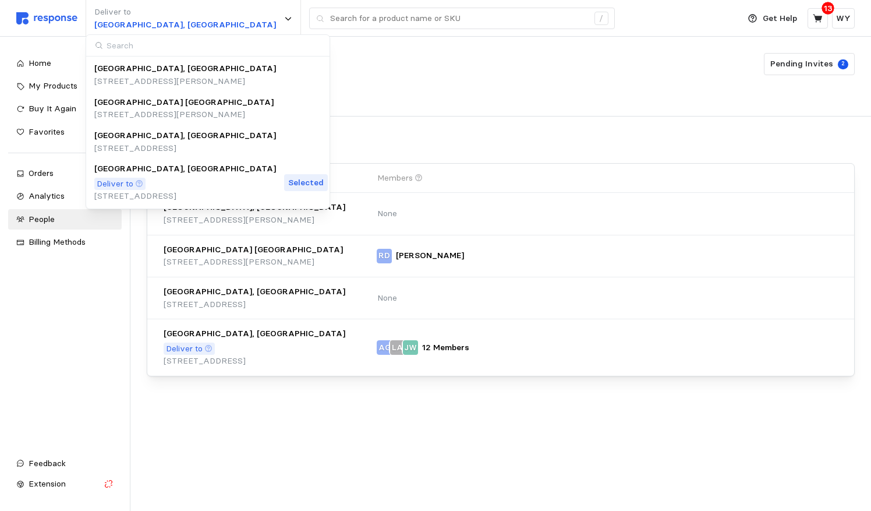
click at [121, 44] on input at bounding box center [207, 46] width 243 height 22
click at [497, 91] on div "All Locations Teams" at bounding box center [501, 100] width 708 height 32
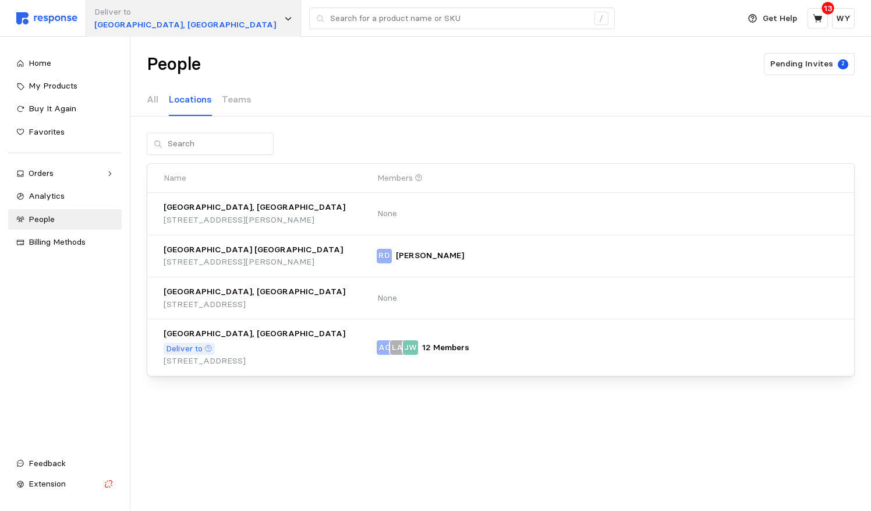
click at [284, 15] on icon at bounding box center [288, 19] width 8 height 8
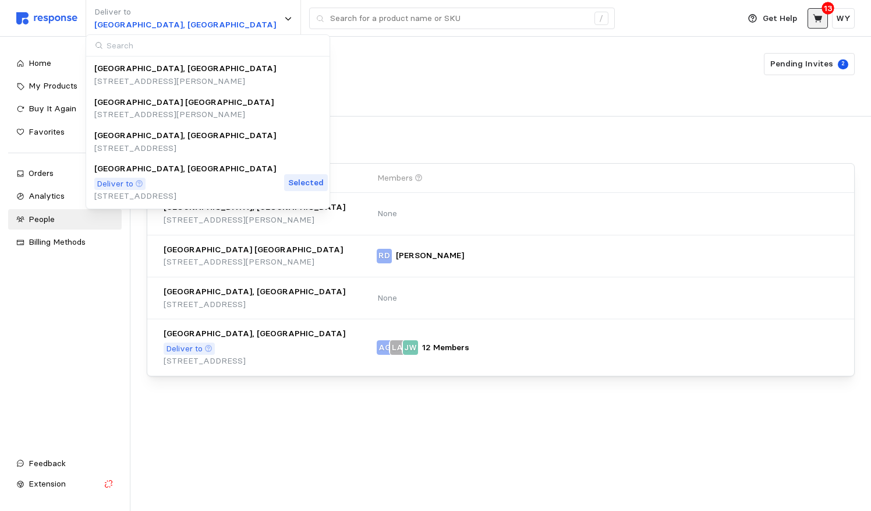
click at [646, 19] on icon at bounding box center [817, 18] width 9 height 8
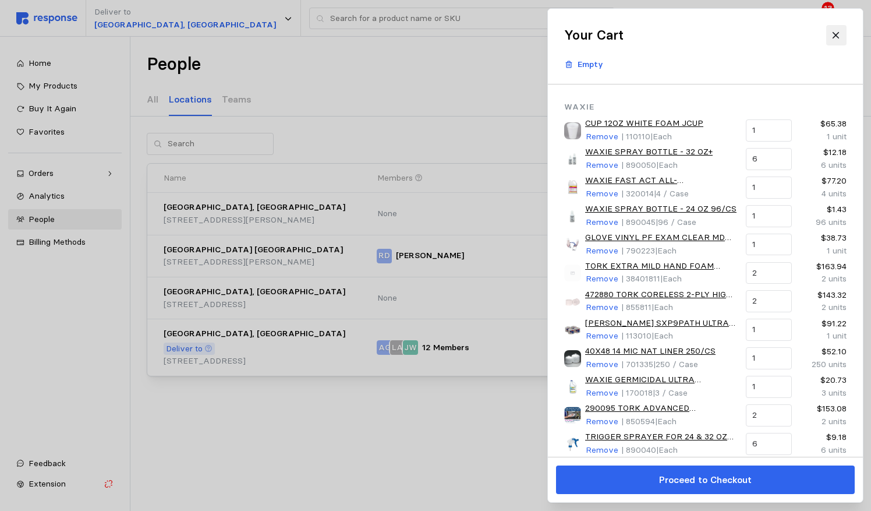
click at [646, 35] on icon at bounding box center [836, 35] width 10 height 10
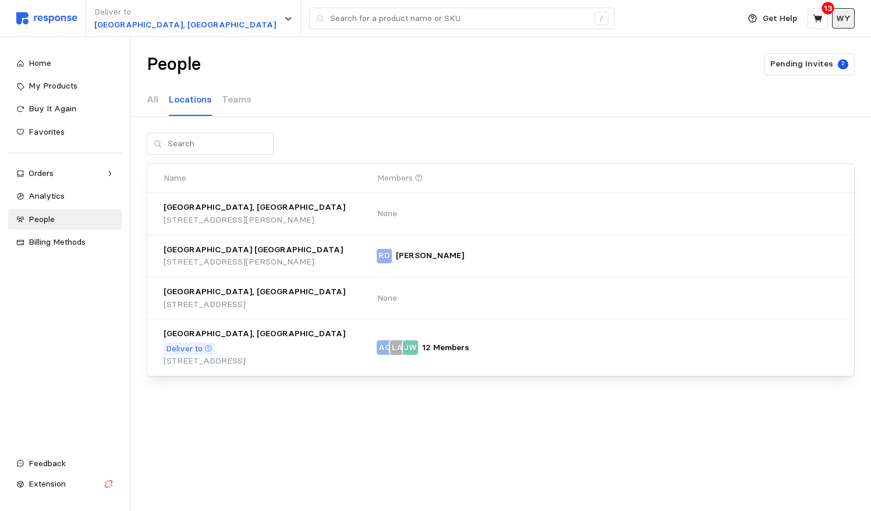
click at [646, 17] on p "WY" at bounding box center [843, 18] width 15 height 13
click at [646, 66] on p "Logout" at bounding box center [809, 67] width 75 height 13
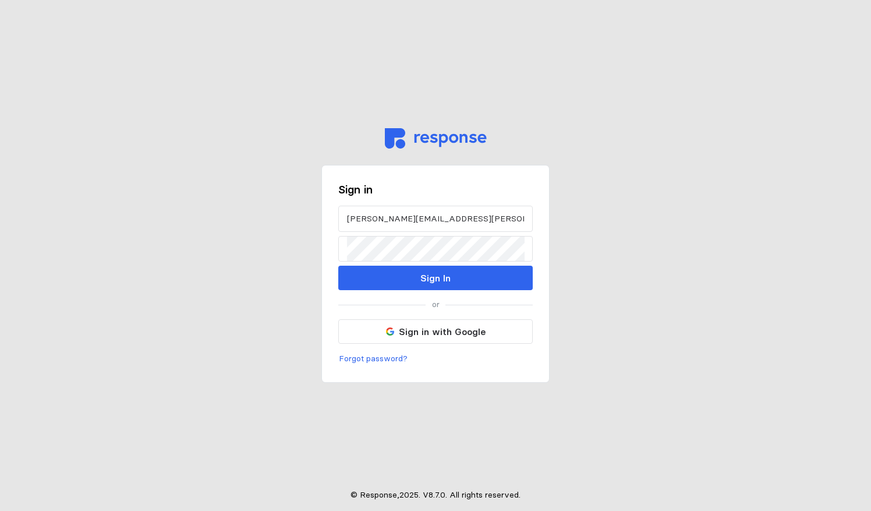
click at [441, 291] on div "Sign in [PERSON_NAME][EMAIL_ADDRESS][PERSON_NAME][DOMAIN_NAME] Sign In or Sign …" at bounding box center [435, 274] width 228 height 218
click at [440, 281] on p "Sign In" at bounding box center [435, 278] width 30 height 15
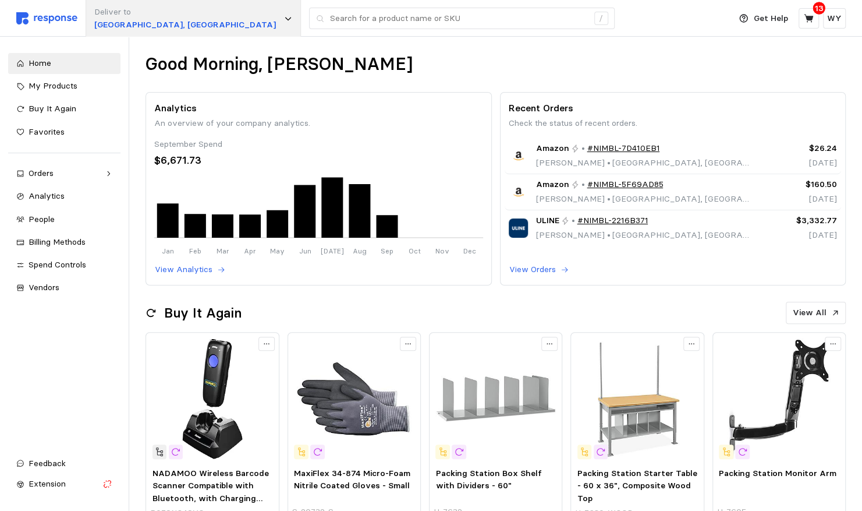
click at [284, 19] on icon at bounding box center [288, 19] width 8 height 8
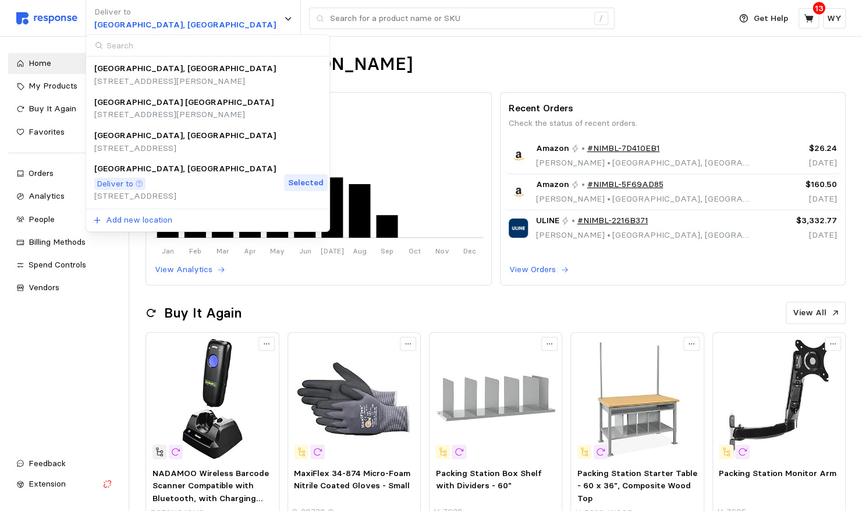
drag, startPoint x: 93, startPoint y: 114, endPoint x: 217, endPoint y: 108, distance: 123.6
click at [217, 108] on div "[GEOGRAPHIC_DATA] [GEOGRAPHIC_DATA] [STREET_ADDRESS][PERSON_NAME]" at bounding box center [211, 108] width 246 height 33
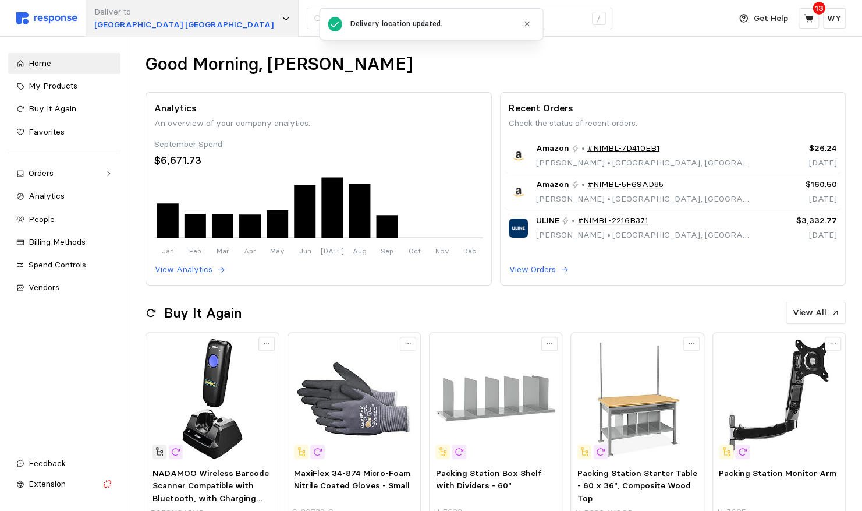
click at [115, 21] on p "[GEOGRAPHIC_DATA] [GEOGRAPHIC_DATA]" at bounding box center [183, 25] width 179 height 13
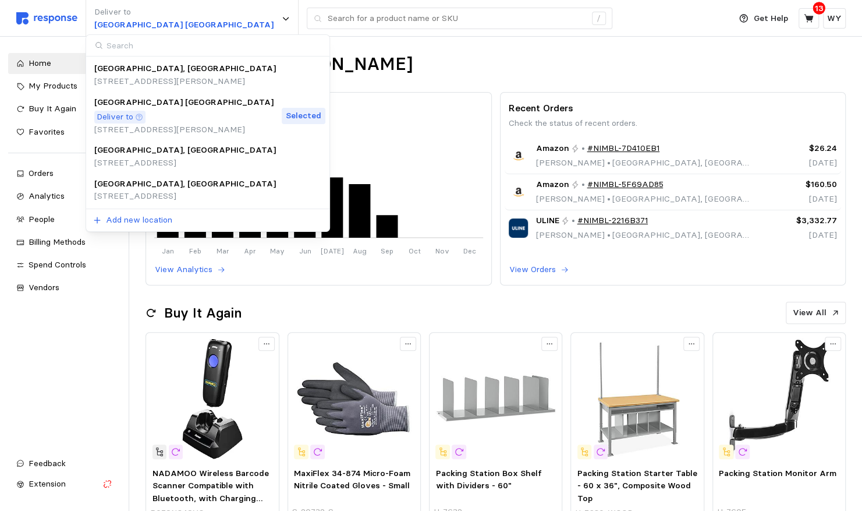
click at [136, 178] on p "[GEOGRAPHIC_DATA], [GEOGRAPHIC_DATA]" at bounding box center [185, 184] width 182 height 13
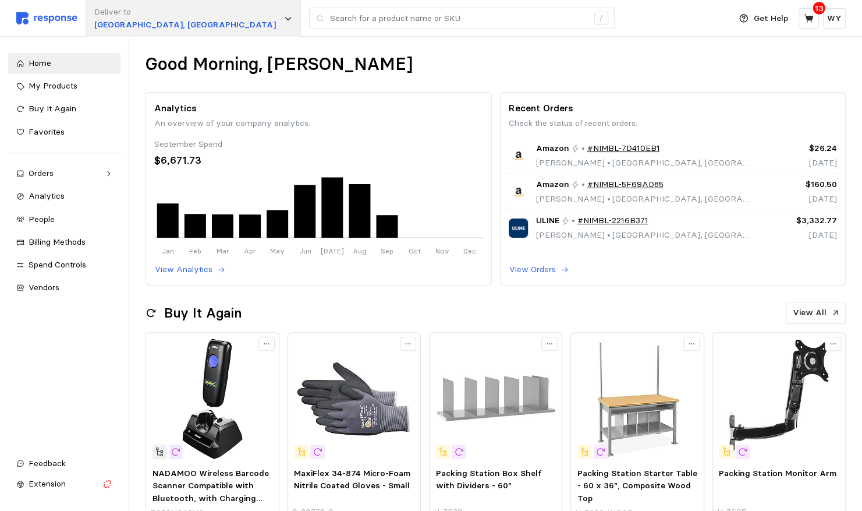
click at [173, 12] on div "Deliver to [GEOGRAPHIC_DATA], [GEOGRAPHIC_DATA]" at bounding box center [193, 18] width 215 height 37
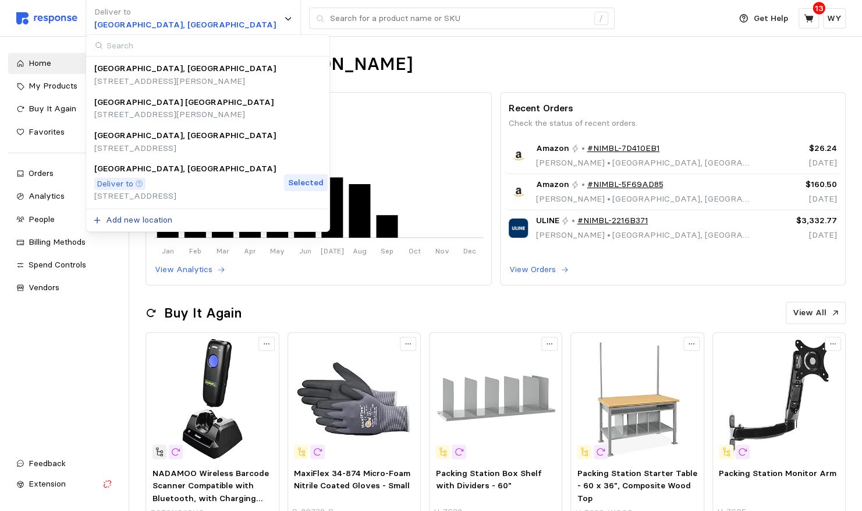
click at [134, 214] on p "Add new location" at bounding box center [139, 220] width 66 height 13
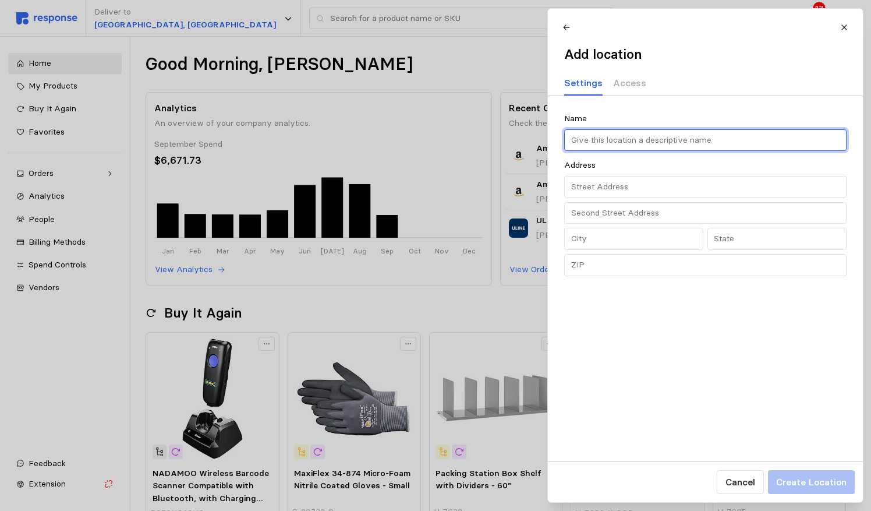
click at [646, 143] on input "text" at bounding box center [705, 140] width 269 height 21
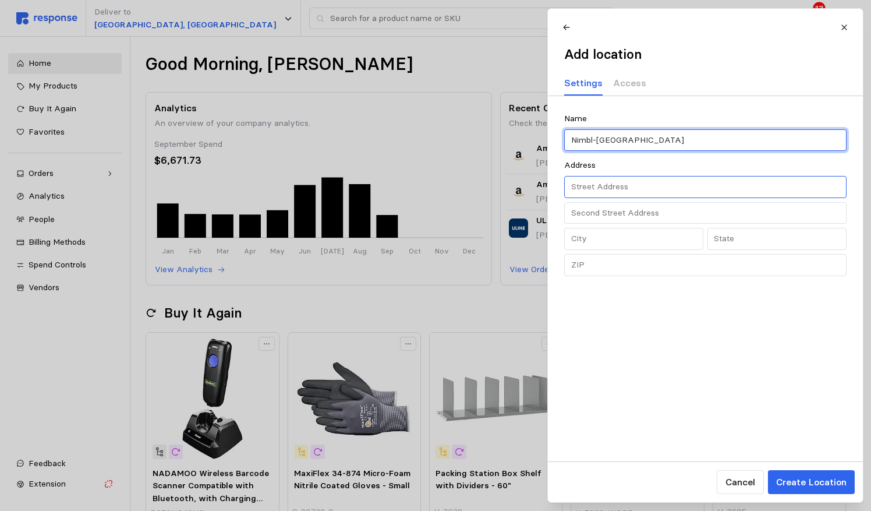
type input "Nimbl-[GEOGRAPHIC_DATA]"
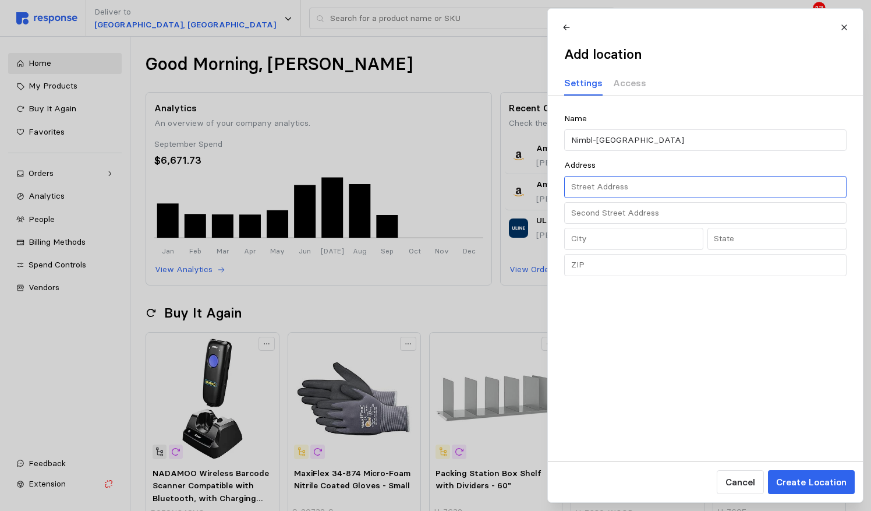
click at [584, 187] on input "text" at bounding box center [705, 186] width 269 height 21
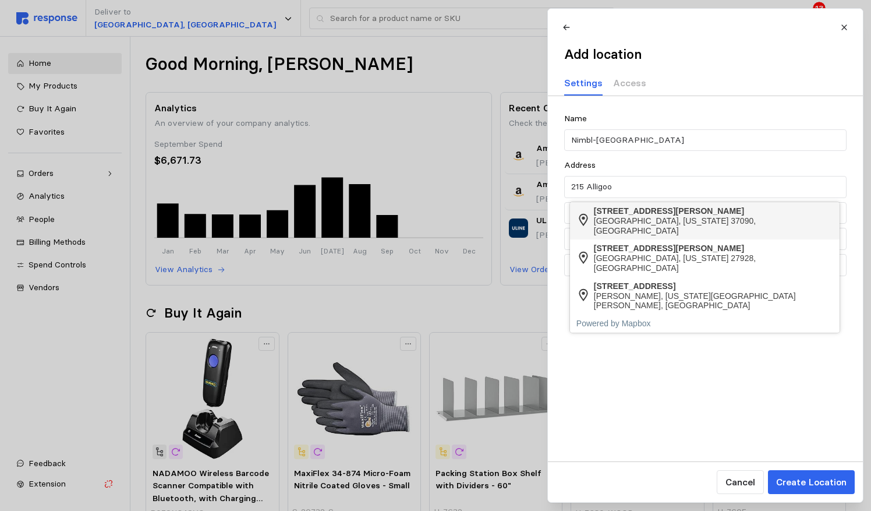
click at [635, 214] on div "[STREET_ADDRESS][PERSON_NAME]" at bounding box center [714, 211] width 240 height 10
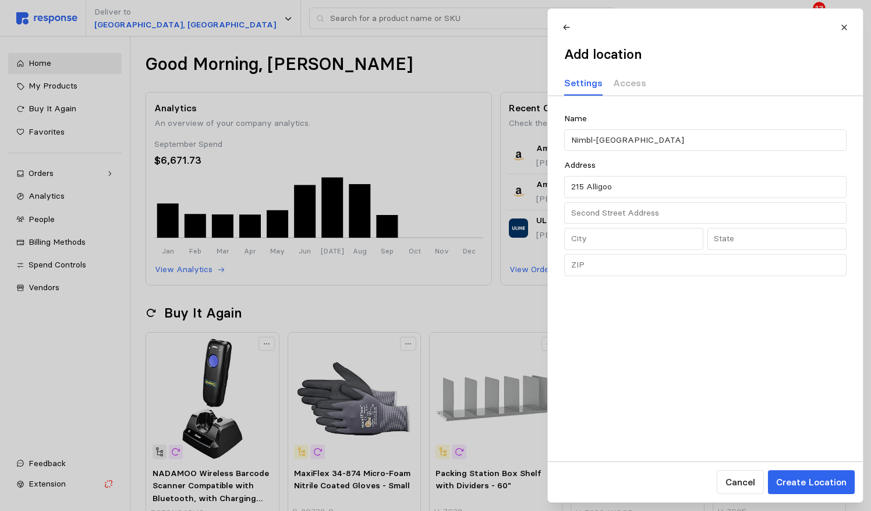
type input "[STREET_ADDRESS][PERSON_NAME]"
type input "TN"
type input "[GEOGRAPHIC_DATA]"
type input "37090"
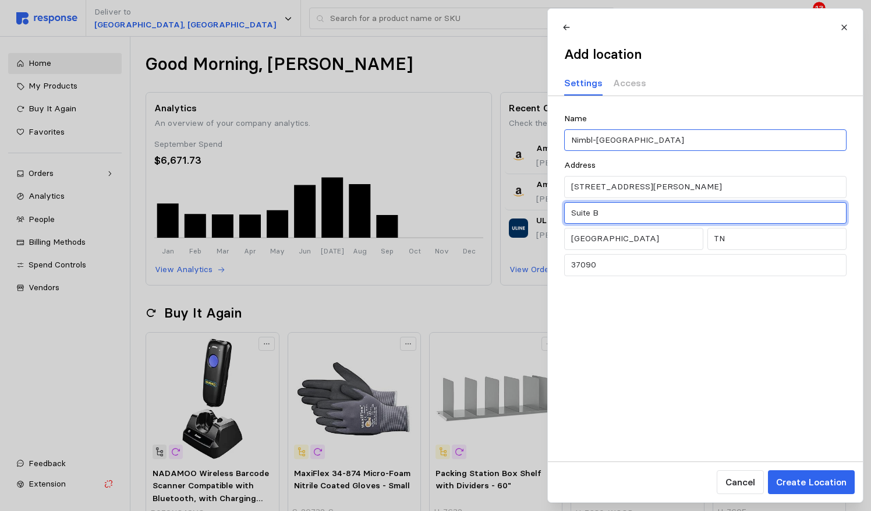
type input "Suite B"
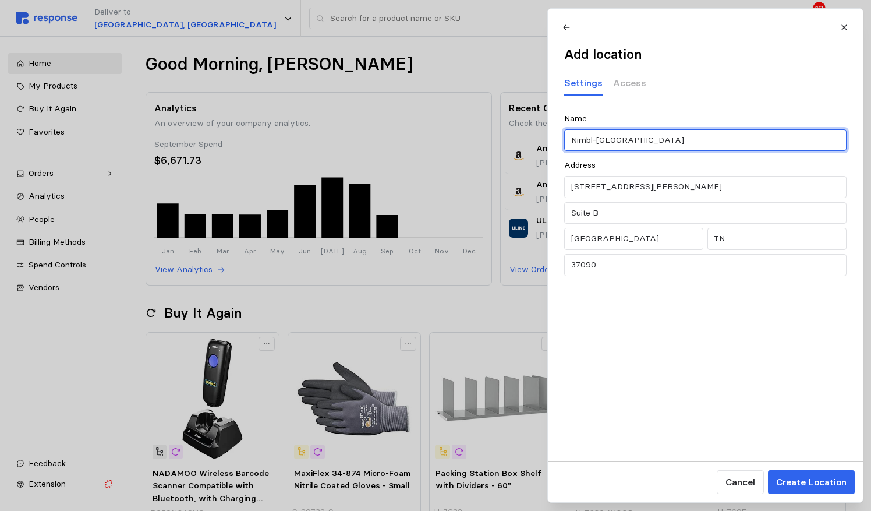
drag, startPoint x: 618, startPoint y: 139, endPoint x: 594, endPoint y: 140, distance: 24.5
click at [594, 140] on input "Nimbl-[GEOGRAPHIC_DATA]" at bounding box center [705, 140] width 269 height 21
click at [646, 135] on input "Nimbl-[GEOGRAPHIC_DATA]" at bounding box center [705, 140] width 269 height 21
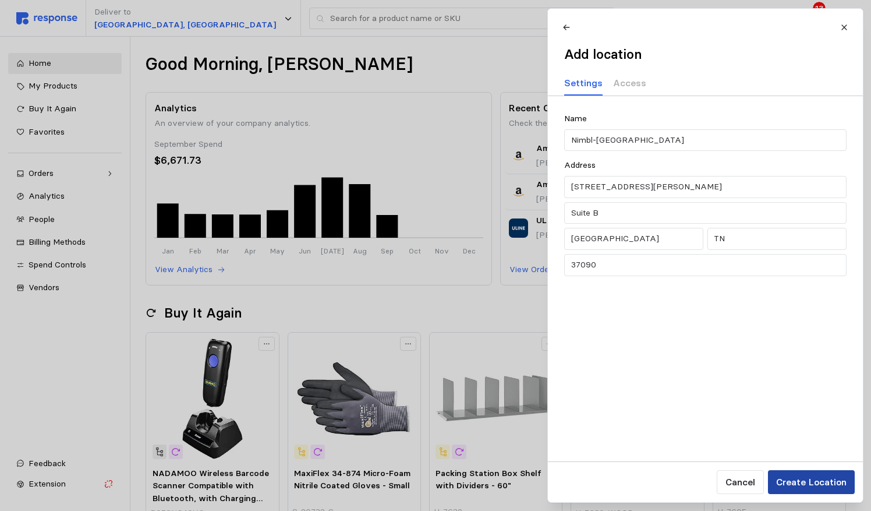
click at [646, 481] on p "Create Location" at bounding box center [810, 481] width 70 height 15
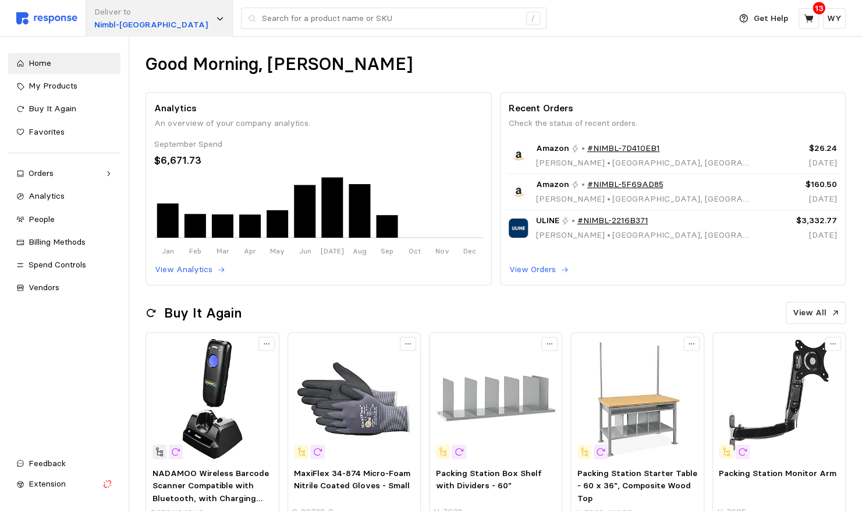
click at [108, 20] on p "Nimbl-[GEOGRAPHIC_DATA]" at bounding box center [151, 25] width 114 height 13
click at [646, 15] on icon at bounding box center [809, 18] width 10 height 10
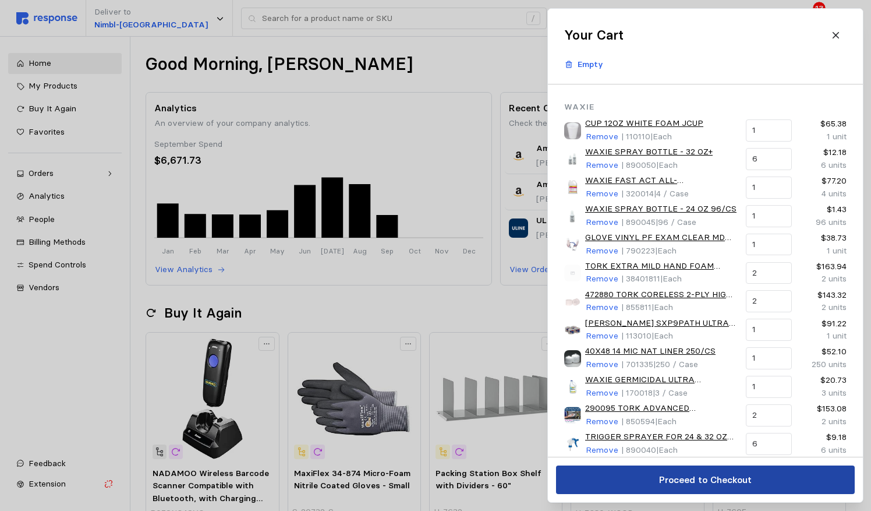
click at [646, 476] on p "Proceed to Checkout" at bounding box center [704, 479] width 93 height 15
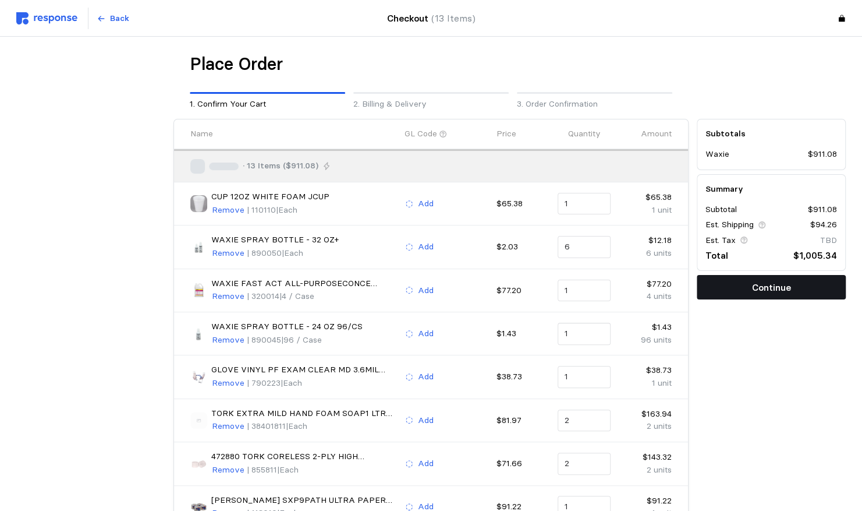
click at [646, 283] on p "Continue" at bounding box center [771, 287] width 39 height 15
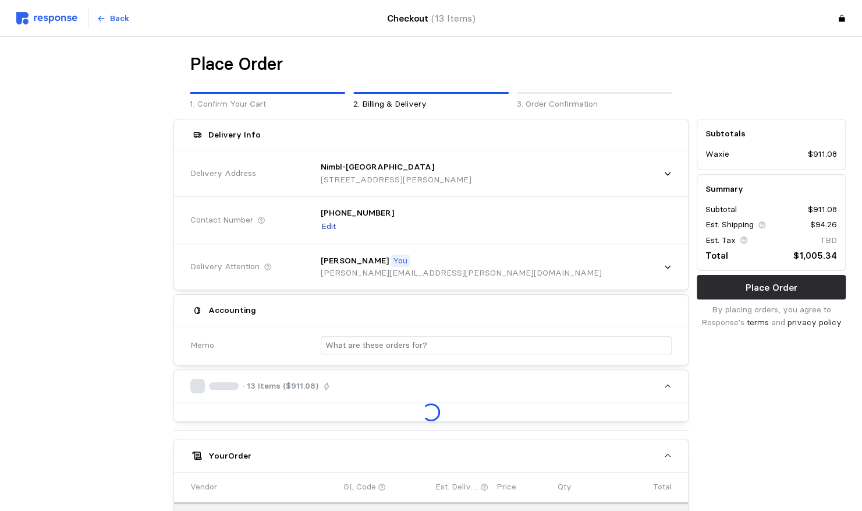
click at [329, 226] on p "Edit" at bounding box center [328, 226] width 15 height 13
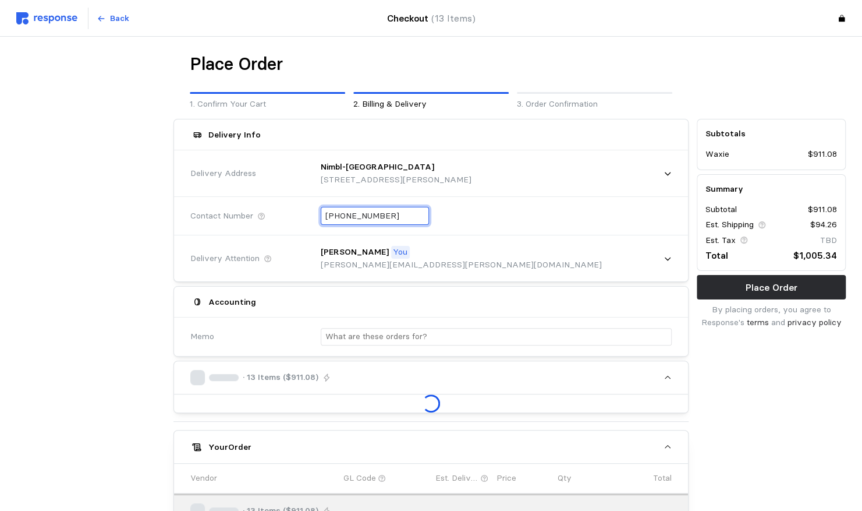
drag, startPoint x: 405, startPoint y: 214, endPoint x: 288, endPoint y: 206, distance: 117.8
click at [288, 206] on div "Contact Number [PHONE_NUMBER]" at bounding box center [431, 215] width 490 height 42
type input "[PHONE_NUMBER]"
click at [513, 210] on div "[PHONE_NUMBER]" at bounding box center [492, 216] width 359 height 34
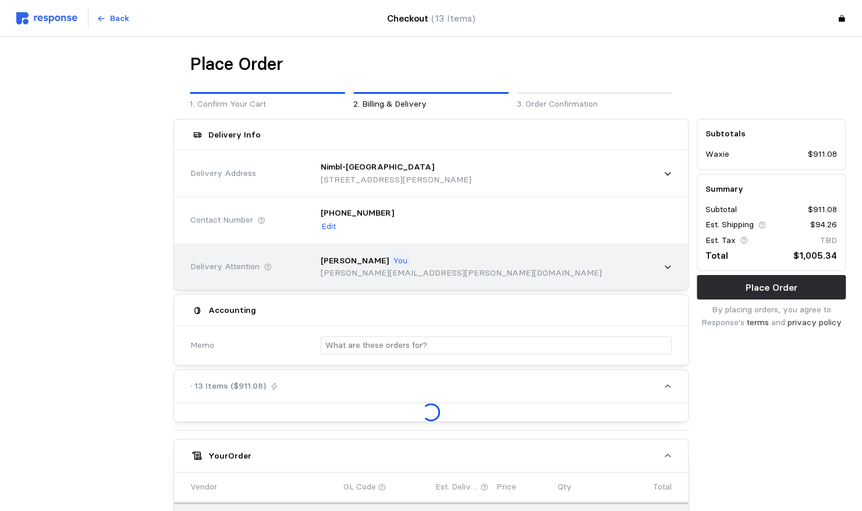
click at [646, 268] on icon at bounding box center [668, 267] width 8 height 8
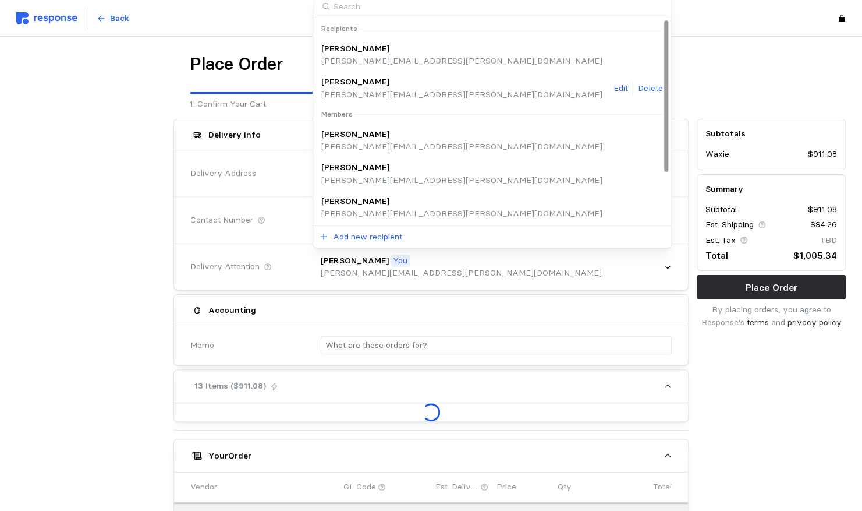
click at [360, 89] on p "[PERSON_NAME][EMAIL_ADDRESS][PERSON_NAME][DOMAIN_NAME]" at bounding box center [461, 94] width 281 height 13
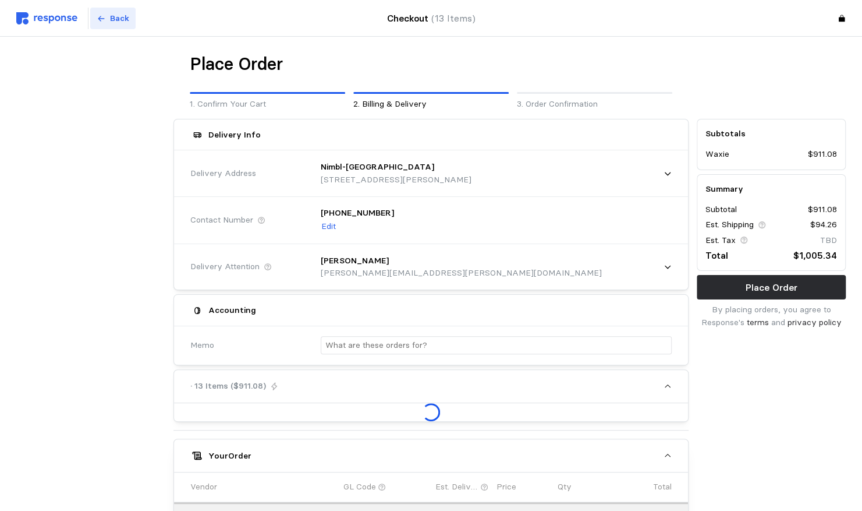
click at [111, 19] on p "Back" at bounding box center [119, 18] width 19 height 13
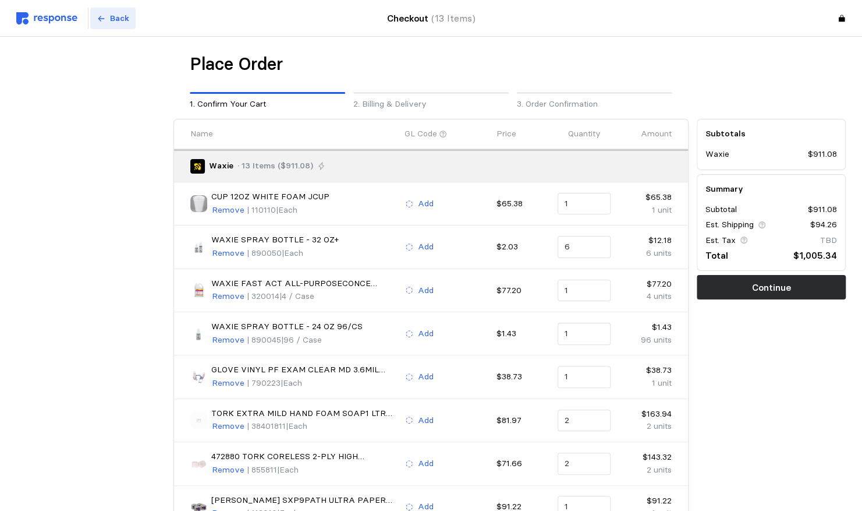
click at [117, 19] on p "Back" at bounding box center [119, 18] width 19 height 13
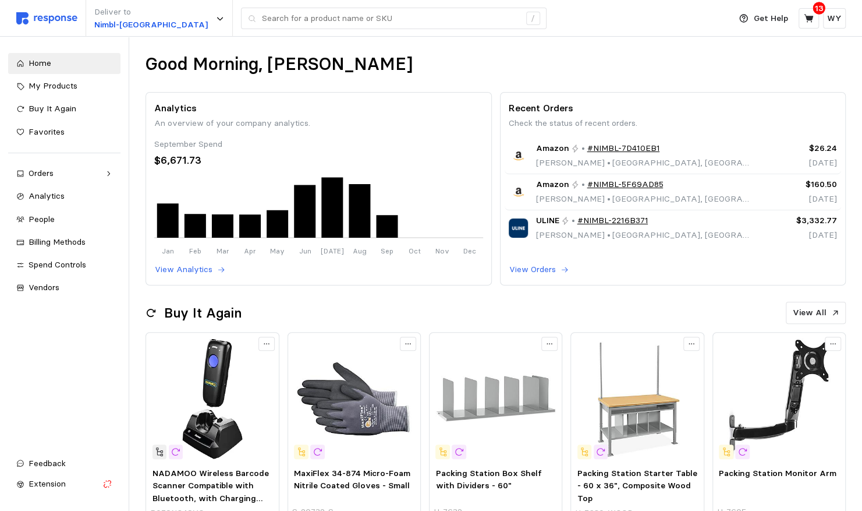
click at [646, 8] on p "13" at bounding box center [819, 8] width 9 height 13
click at [646, 17] on icon at bounding box center [808, 18] width 9 height 8
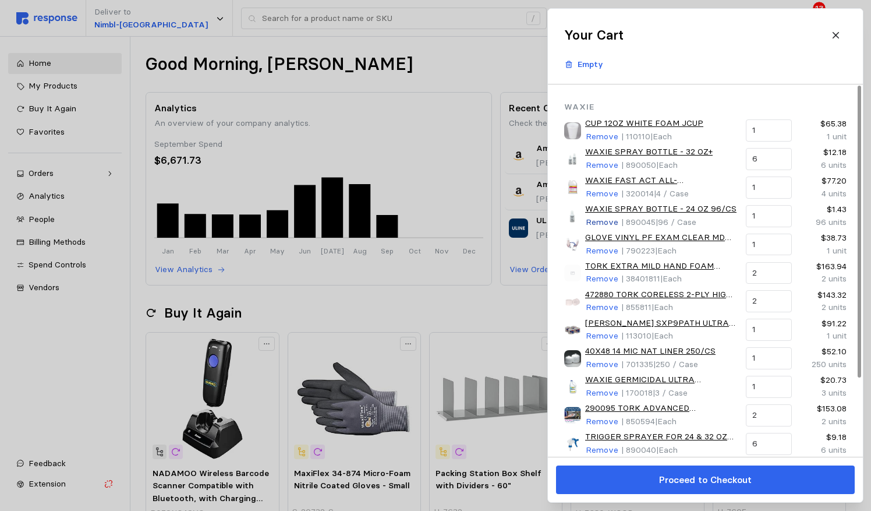
click at [598, 218] on p "Remove" at bounding box center [602, 222] width 33 height 13
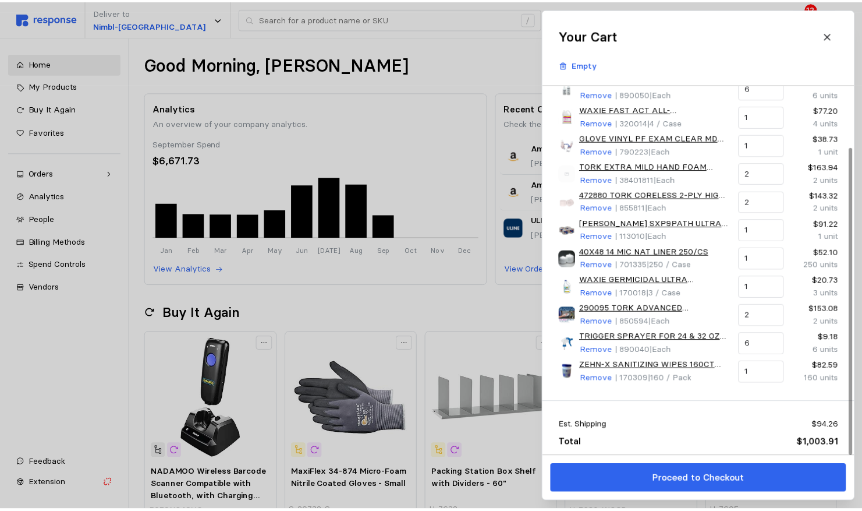
scroll to position [74, 0]
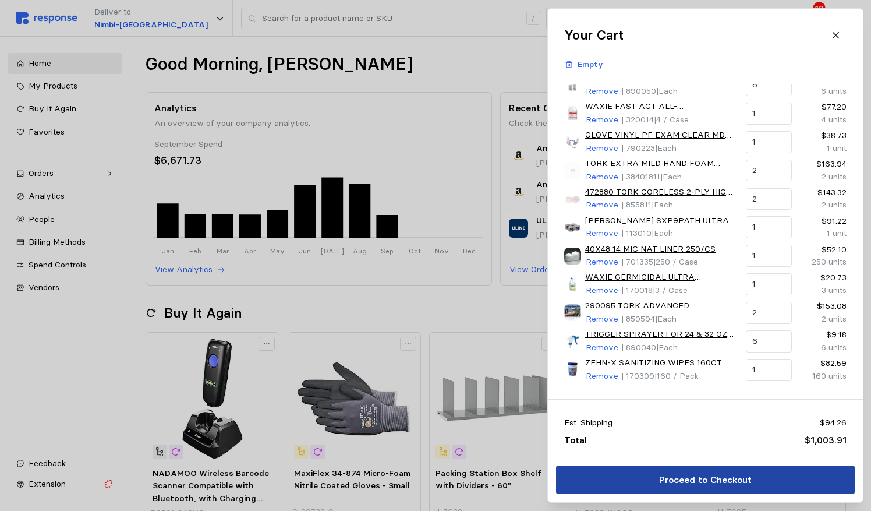
click at [646, 472] on p "Proceed to Checkout" at bounding box center [704, 479] width 93 height 15
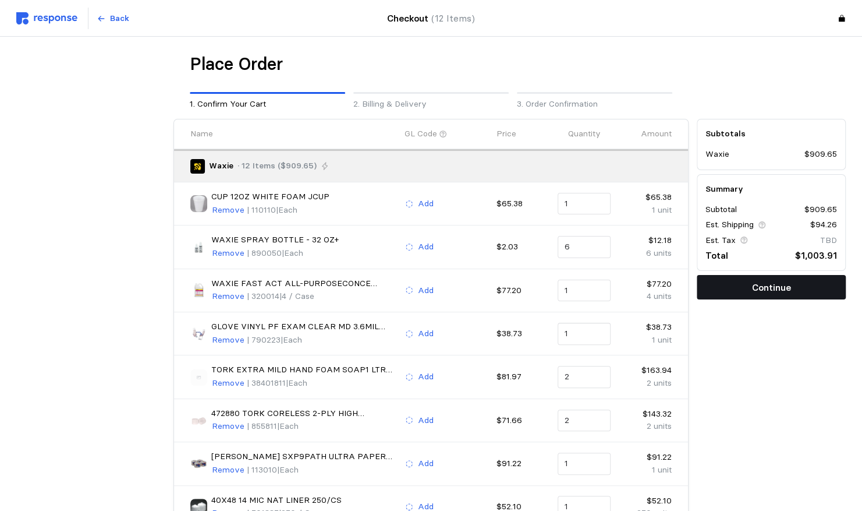
click at [646, 285] on p "Continue" at bounding box center [771, 287] width 39 height 15
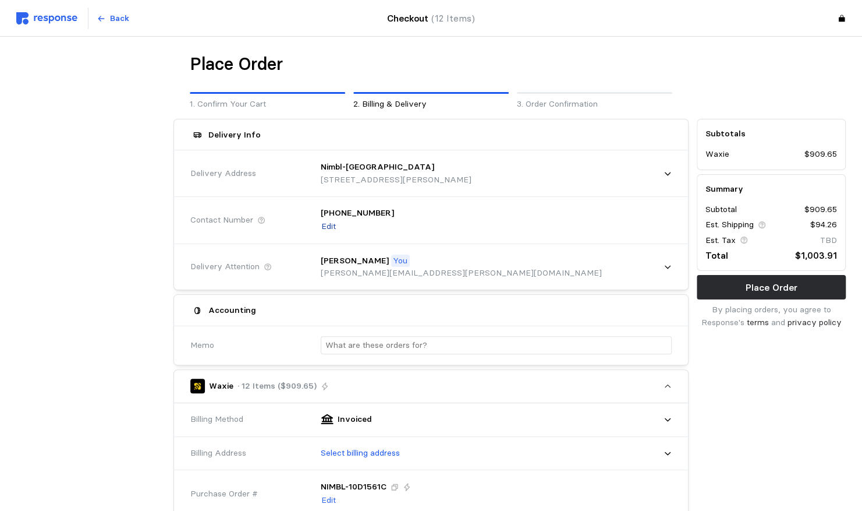
click at [323, 222] on p "Edit" at bounding box center [328, 226] width 15 height 13
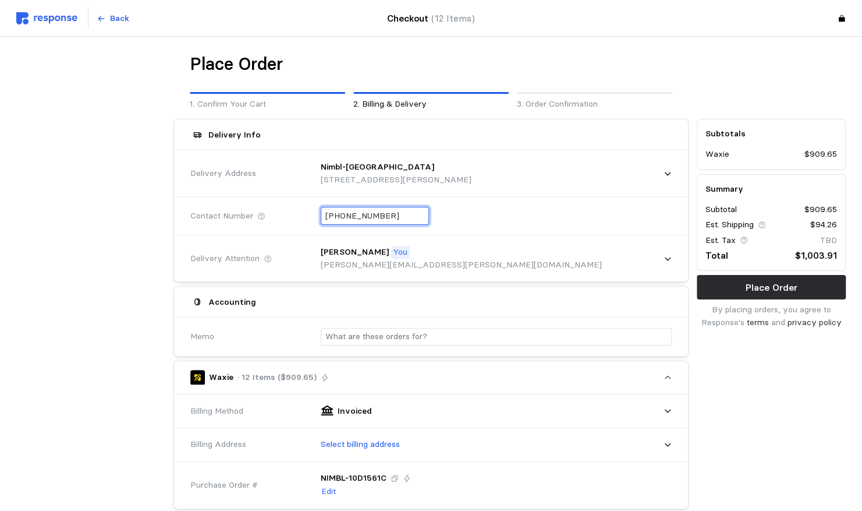
drag, startPoint x: 402, startPoint y: 214, endPoint x: 294, endPoint y: 205, distance: 108.1
click at [294, 205] on div "Contact Number [PHONE_NUMBER]" at bounding box center [431, 215] width 490 height 42
type input "[PHONE_NUMBER]"
click at [539, 215] on div "[PHONE_NUMBER]" at bounding box center [492, 216] width 359 height 34
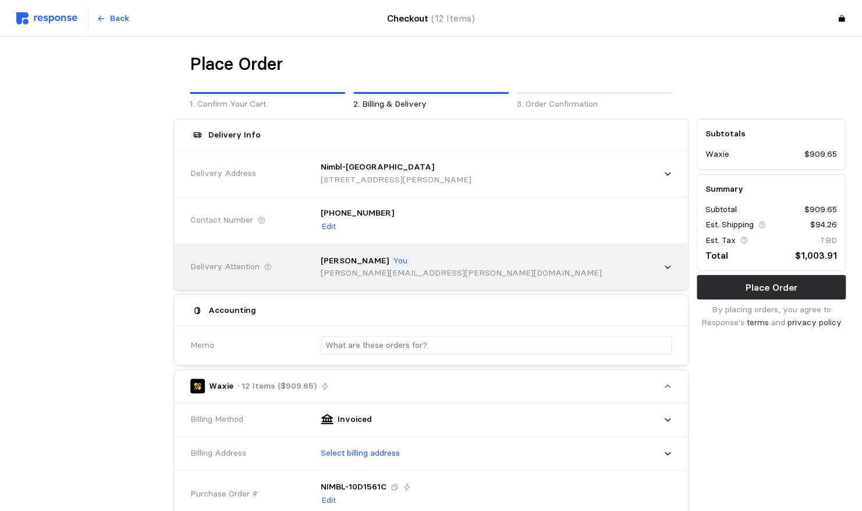
click at [548, 274] on div "[PERSON_NAME] You [PERSON_NAME][EMAIL_ADDRESS][PERSON_NAME][DOMAIN_NAME]" at bounding box center [492, 266] width 359 height 41
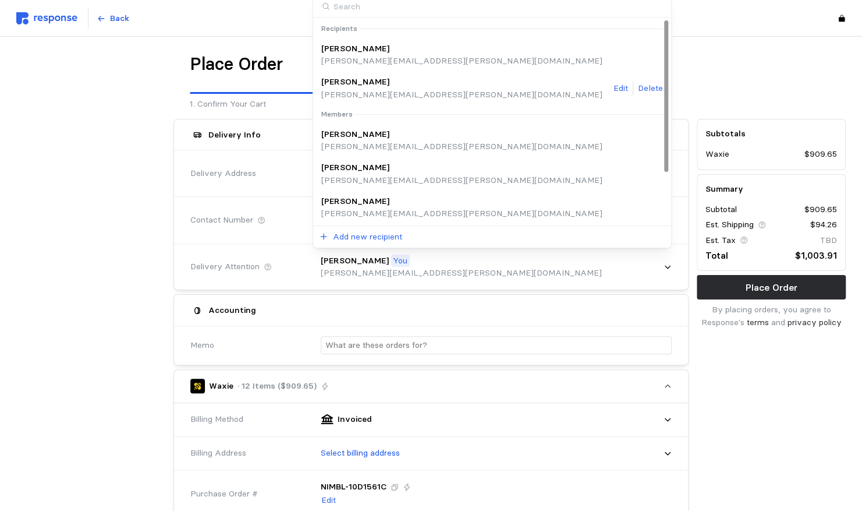
click at [343, 82] on p "[PERSON_NAME]" at bounding box center [355, 82] width 68 height 13
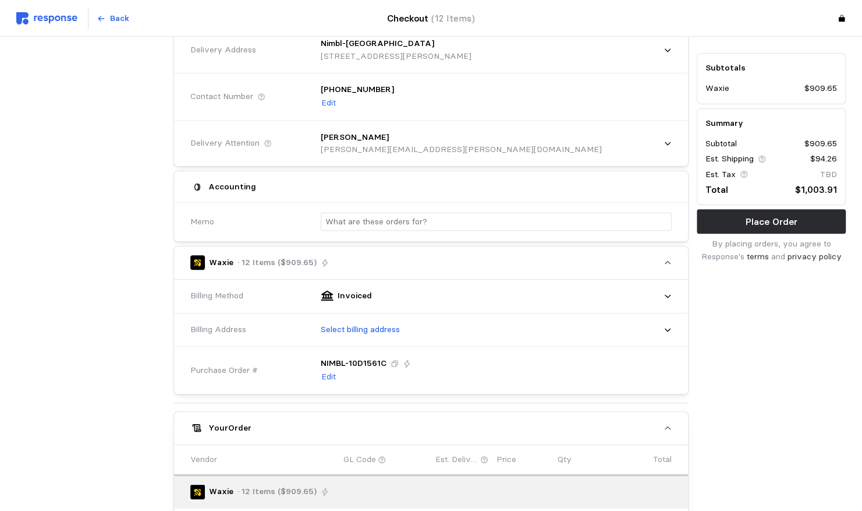
scroll to position [175, 0]
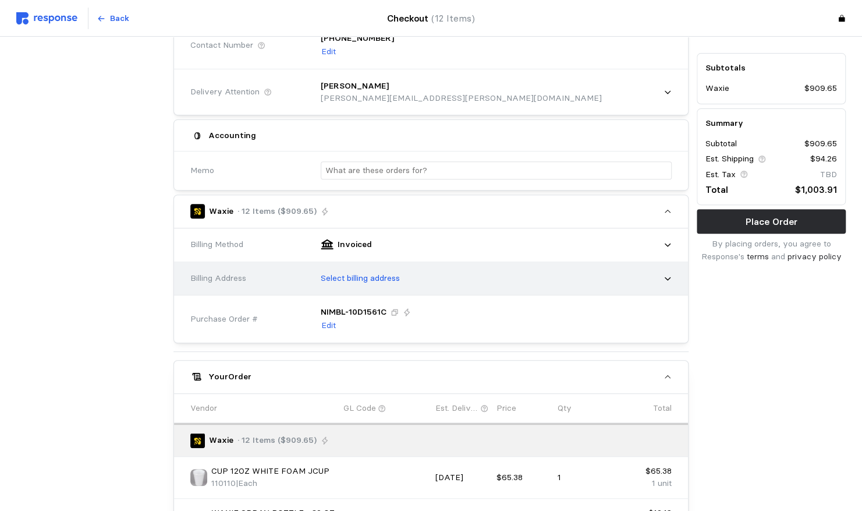
click at [404, 279] on div "Select billing address" at bounding box center [492, 278] width 359 height 29
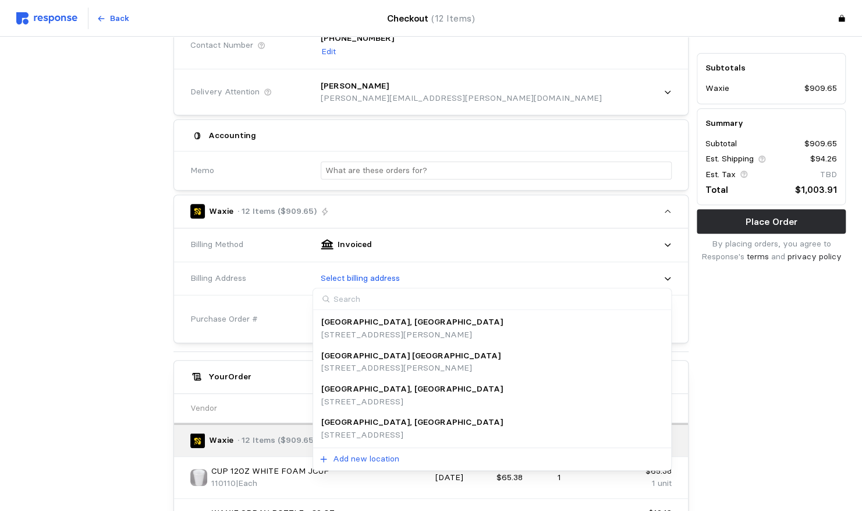
click at [356, 420] on p "[GEOGRAPHIC_DATA], [GEOGRAPHIC_DATA]" at bounding box center [412, 422] width 182 height 13
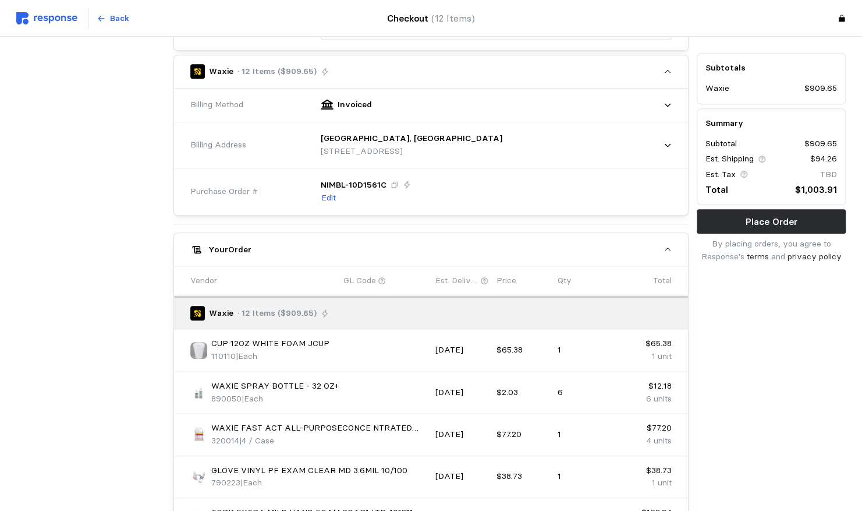
scroll to position [349, 0]
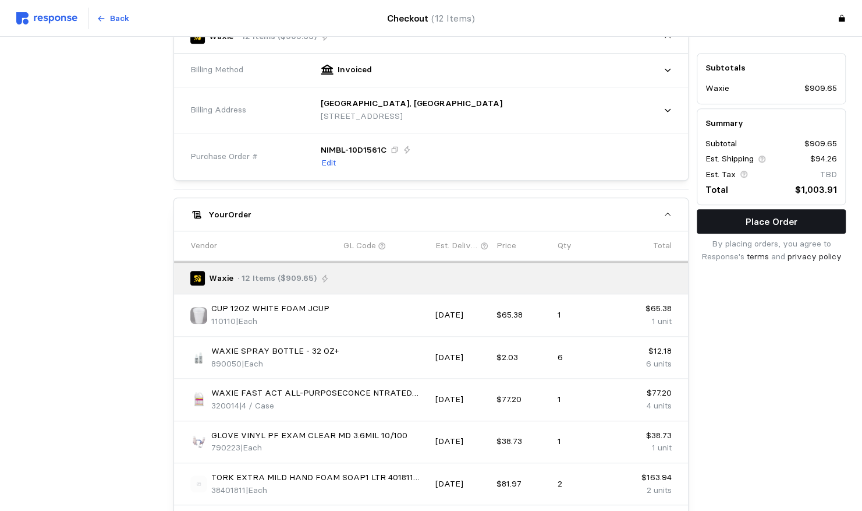
click at [646, 222] on p "Place Order" at bounding box center [772, 221] width 52 height 15
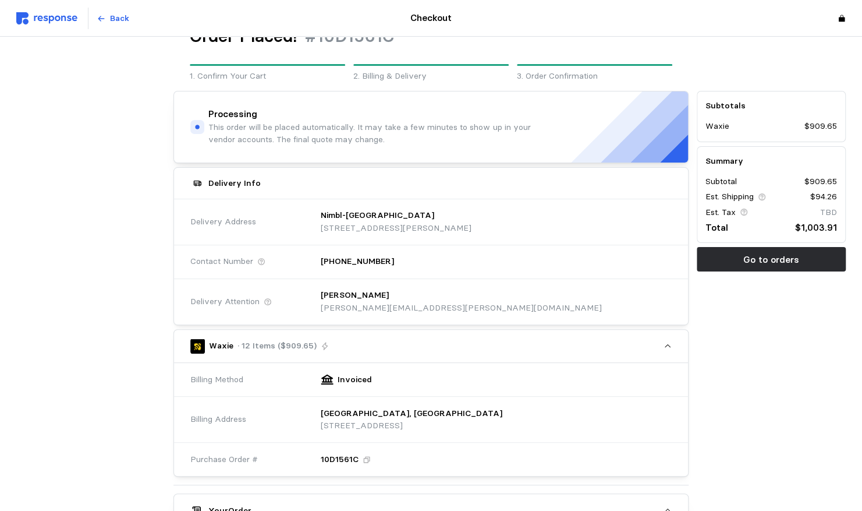
scroll to position [0, 0]
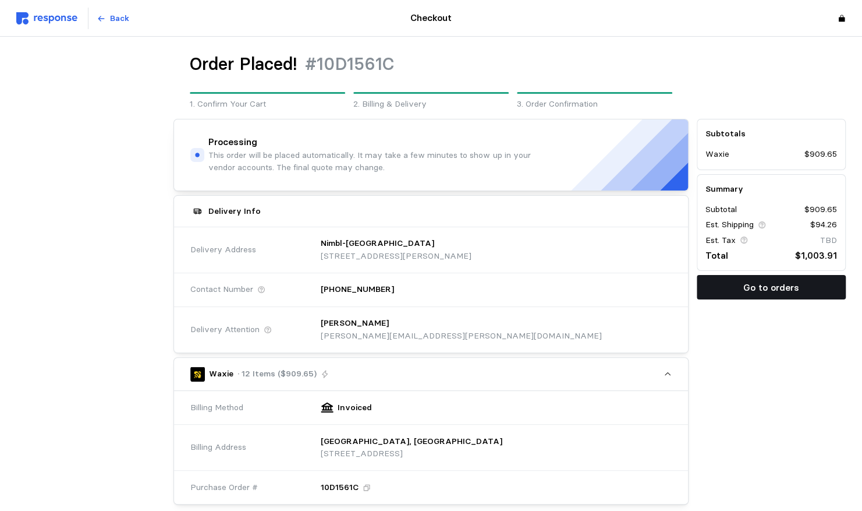
click at [646, 285] on p "Go to orders" at bounding box center [771, 287] width 56 height 15
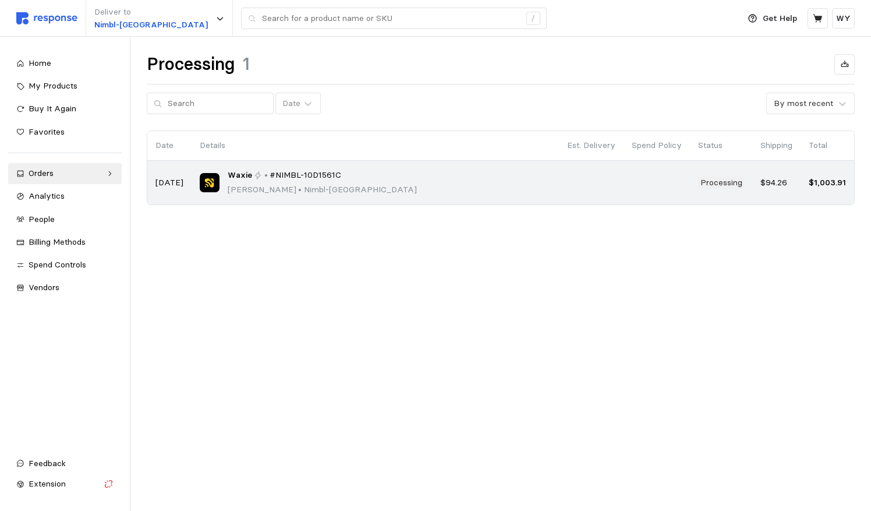
click at [275, 182] on div "Waxie • #NIMBL-10D1561C [PERSON_NAME] • Nimbl-[GEOGRAPHIC_DATA]" at bounding box center [322, 182] width 189 height 27
